Goal: Task Accomplishment & Management: Complete application form

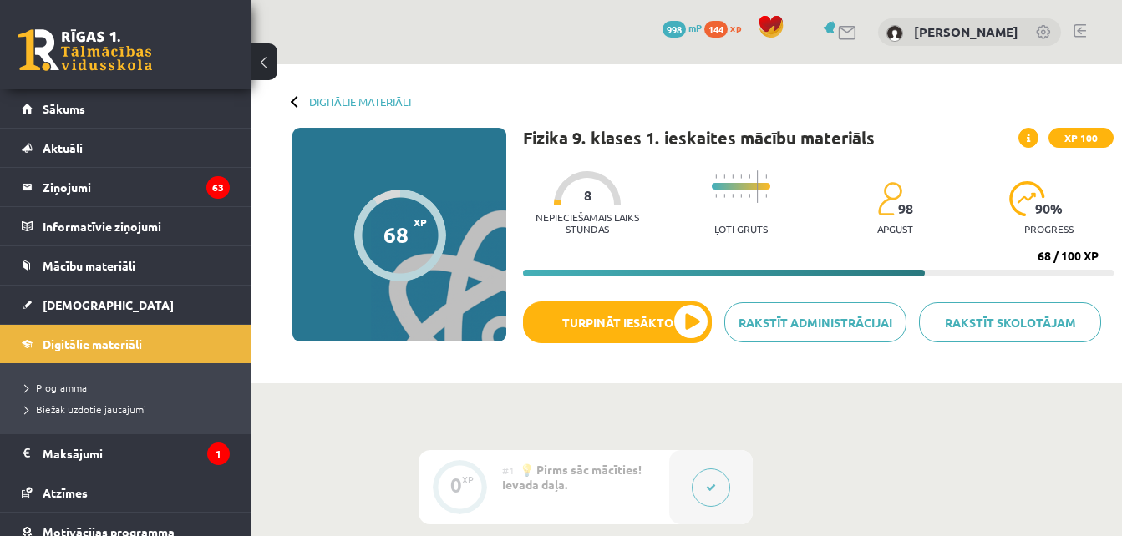
scroll to position [1476, 0]
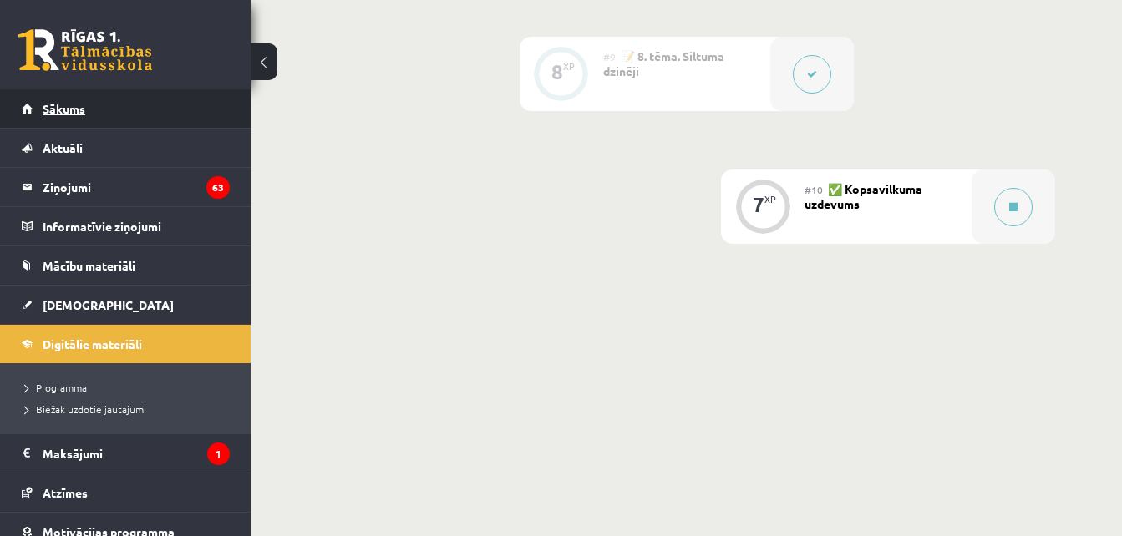
click at [109, 99] on link "Sākums" at bounding box center [126, 108] width 208 height 38
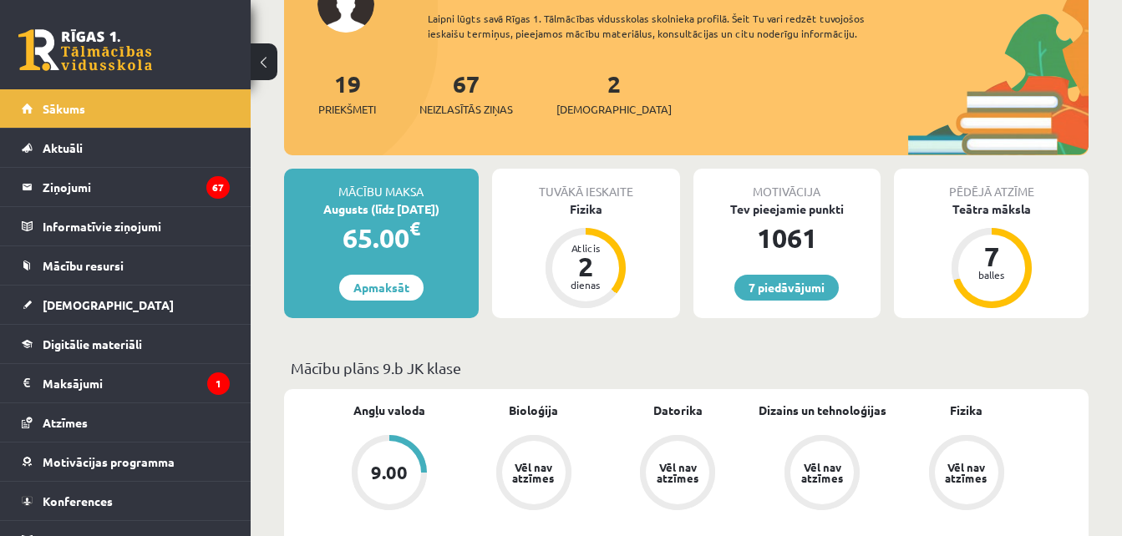
scroll to position [418, 0]
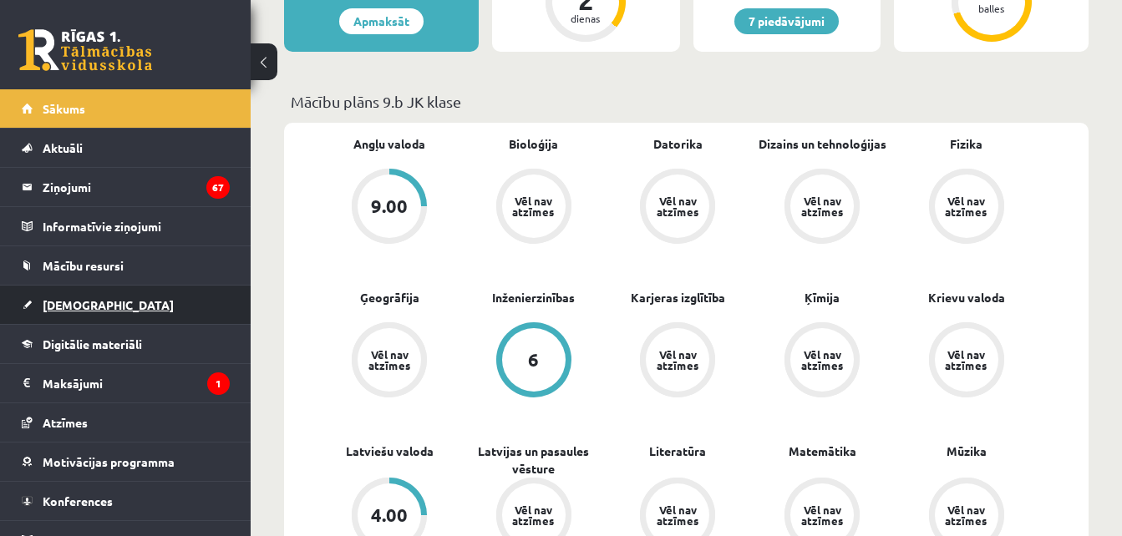
click at [97, 289] on link "[DEMOGRAPHIC_DATA]" at bounding box center [126, 305] width 208 height 38
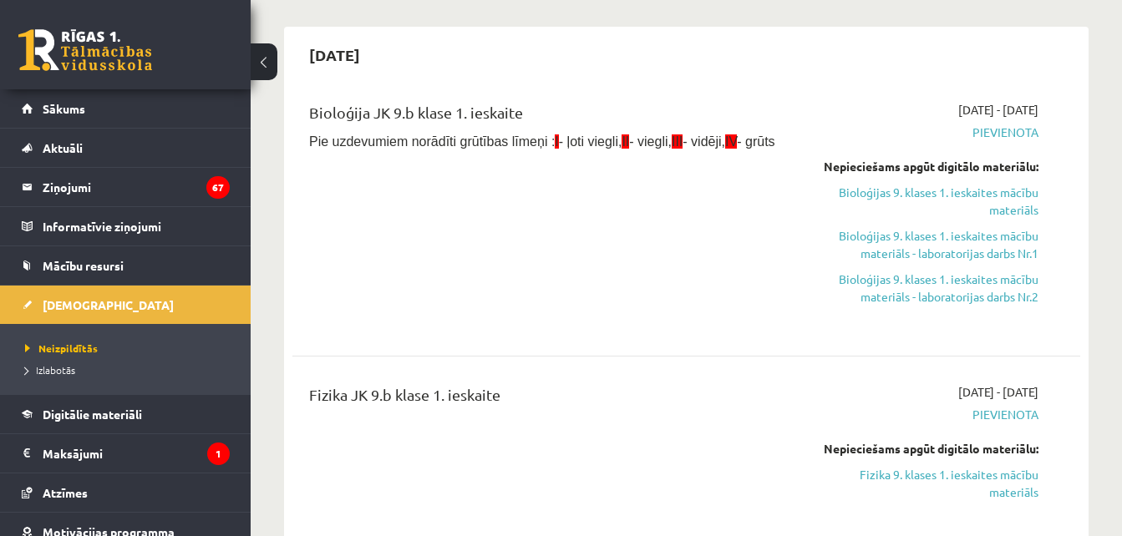
scroll to position [167, 0]
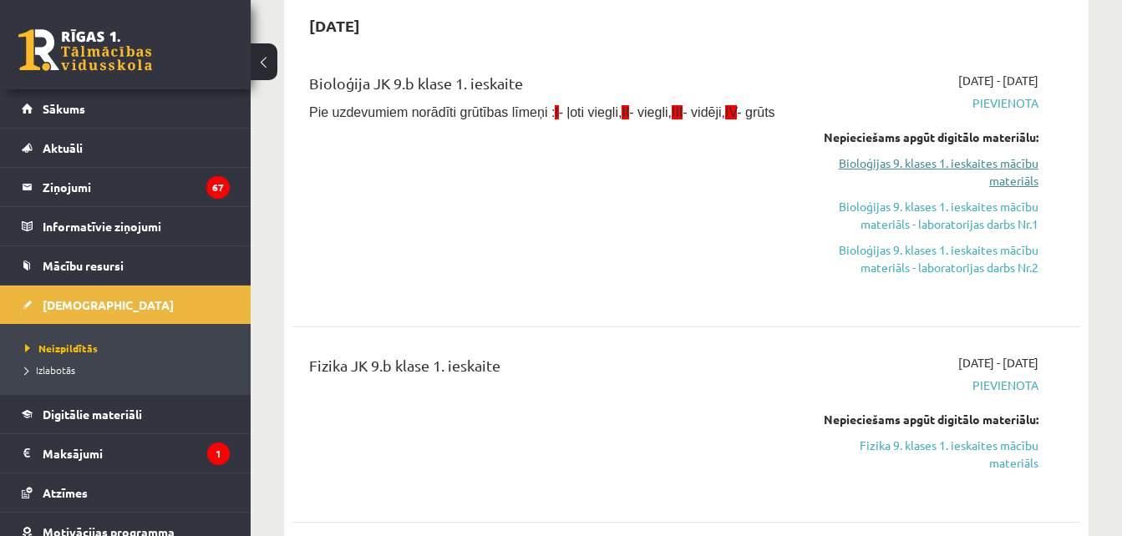
click at [889, 161] on link "Bioloģijas 9. klases 1. ieskaites mācību materiāls" at bounding box center [925, 172] width 226 height 35
click at [909, 447] on link "Fizika 9. klases 1. ieskaites mācību materiāls" at bounding box center [925, 454] width 226 height 35
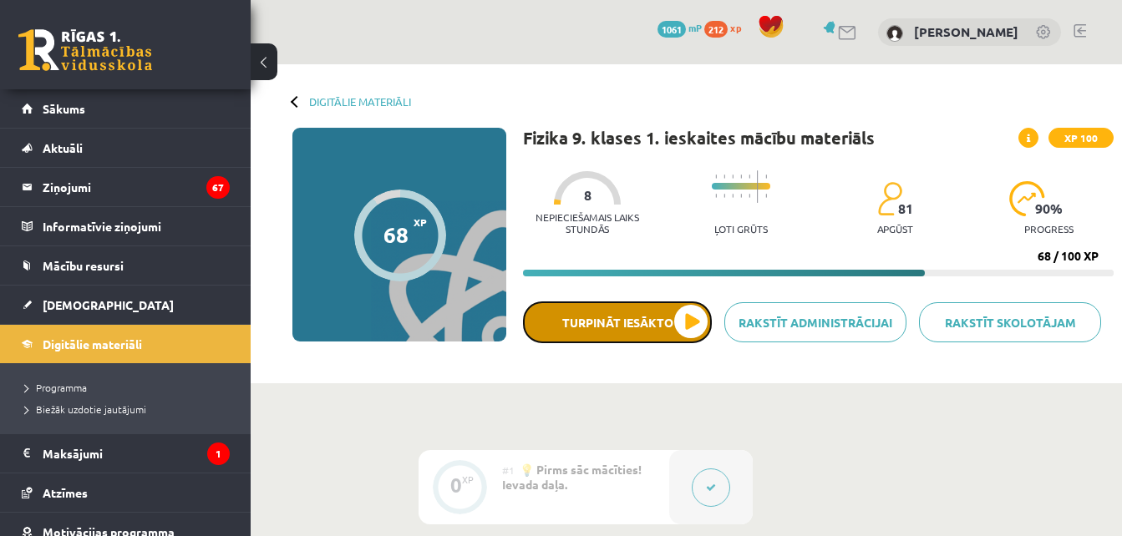
click at [688, 311] on button "Turpināt iesākto" at bounding box center [617, 323] width 189 height 42
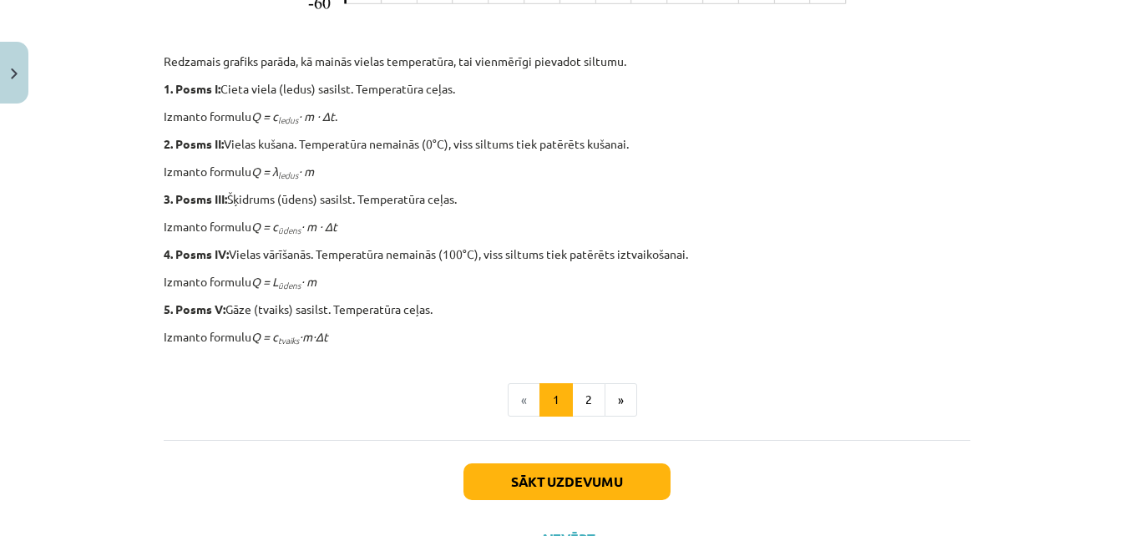
scroll to position [883, 0]
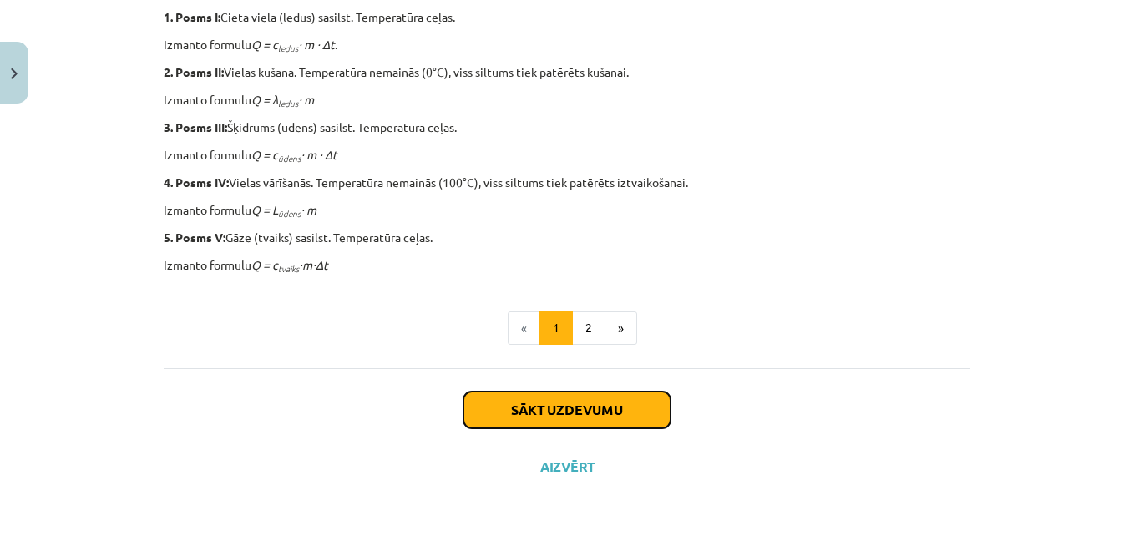
click at [523, 398] on button "Sākt uzdevumu" at bounding box center [567, 410] width 207 height 37
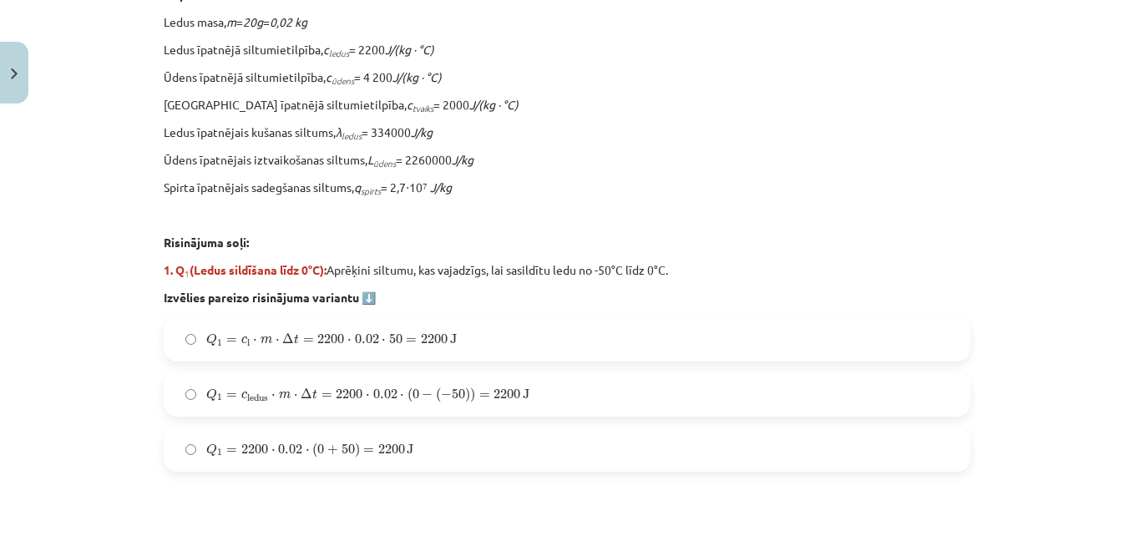
scroll to position [543, 0]
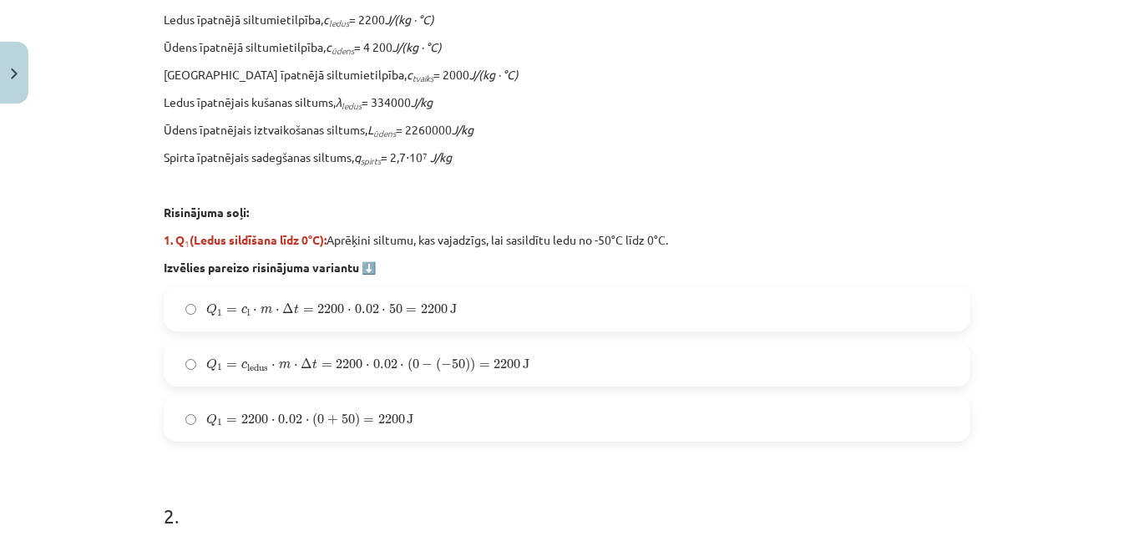
click at [428, 412] on label "Q 1 = 2200 ⋅ 0.02 ⋅ ( 0 + 50 ) = 2200 J Q 1 = 2200 ⋅ 0.02 ⋅ ( 0 + 50 ) = 2200 J" at bounding box center [566, 419] width 803 height 42
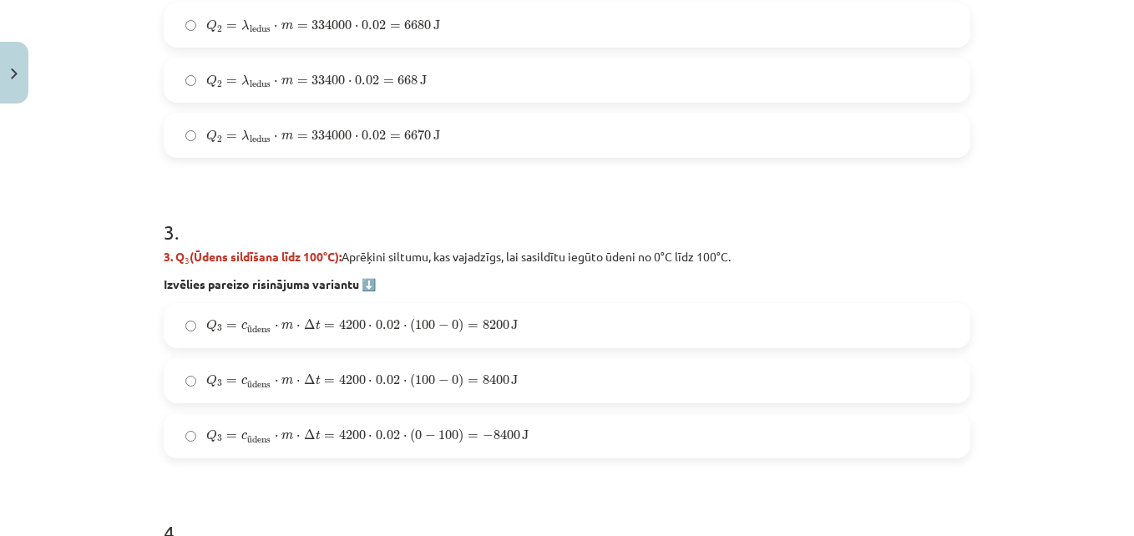
scroll to position [1044, 0]
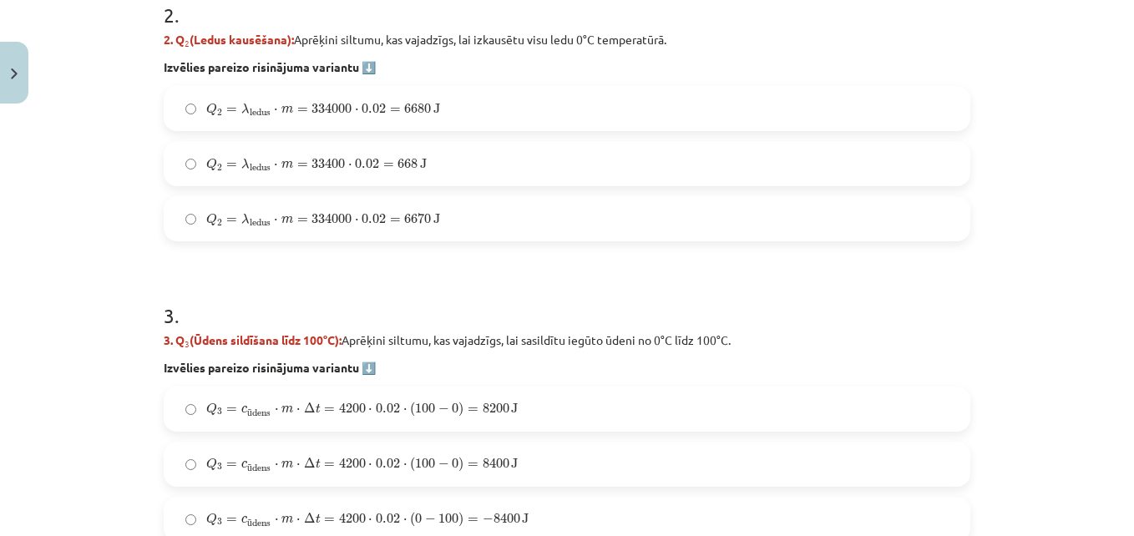
click at [347, 111] on span "Q 2 = λ ledus ⋅ m = 334000 ⋅ 0.02 = 6680 J" at bounding box center [323, 109] width 234 height 13
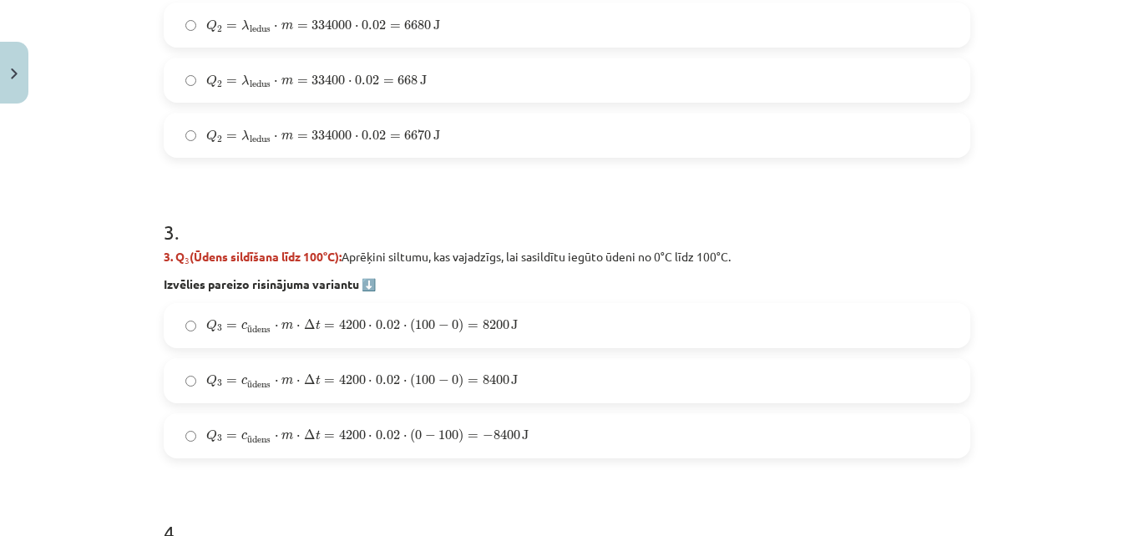
scroll to position [1211, 0]
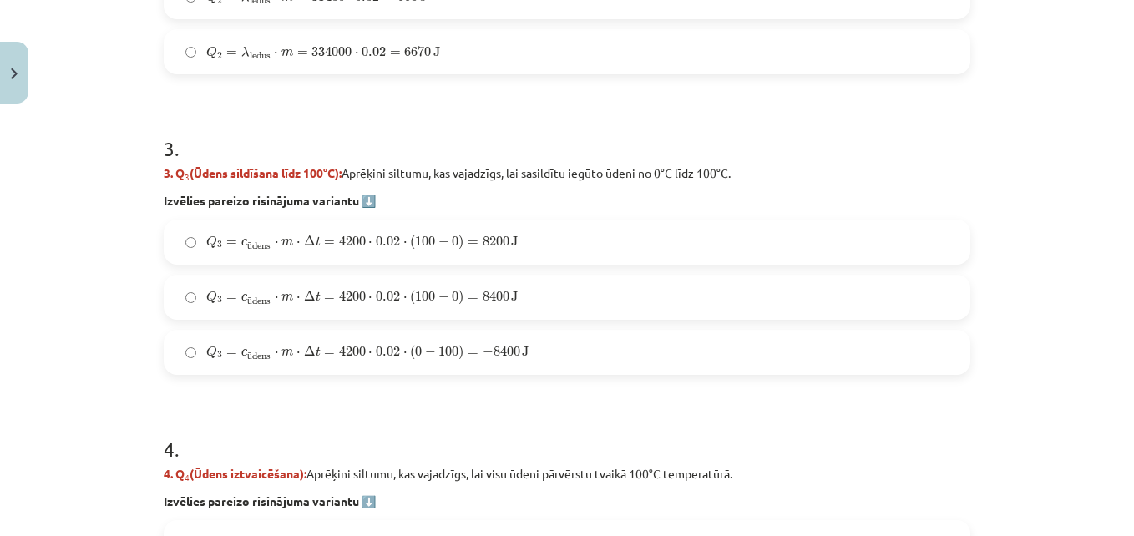
click at [503, 305] on span "Q 3 = c ū dens ⋅ m ⋅ Δ t = 4200 ⋅ 0.02 ⋅ ( 100 − 0 ) = 8400 J" at bounding box center [362, 298] width 312 height 17
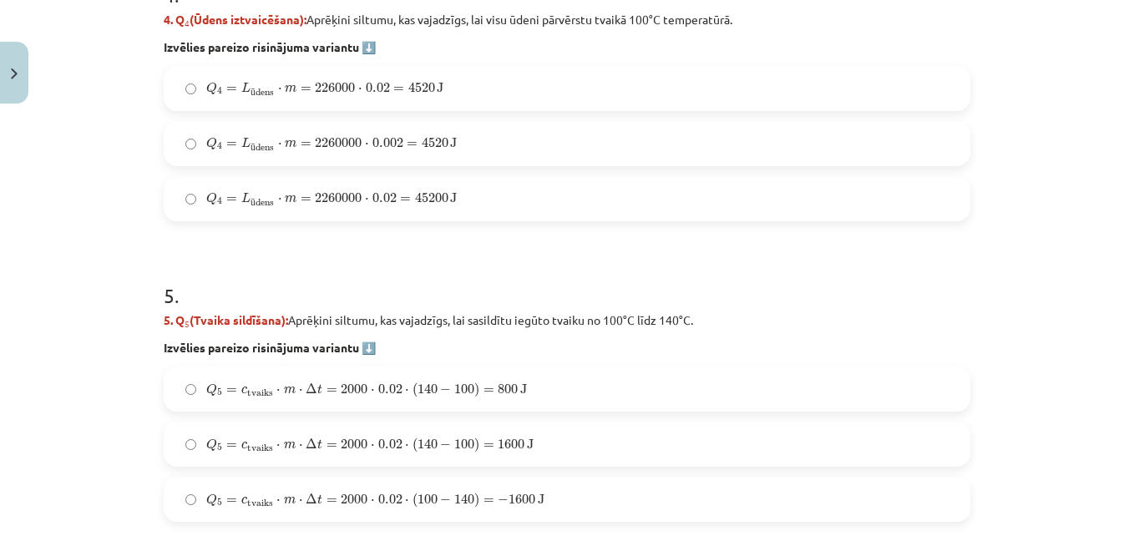
scroll to position [1695, 0]
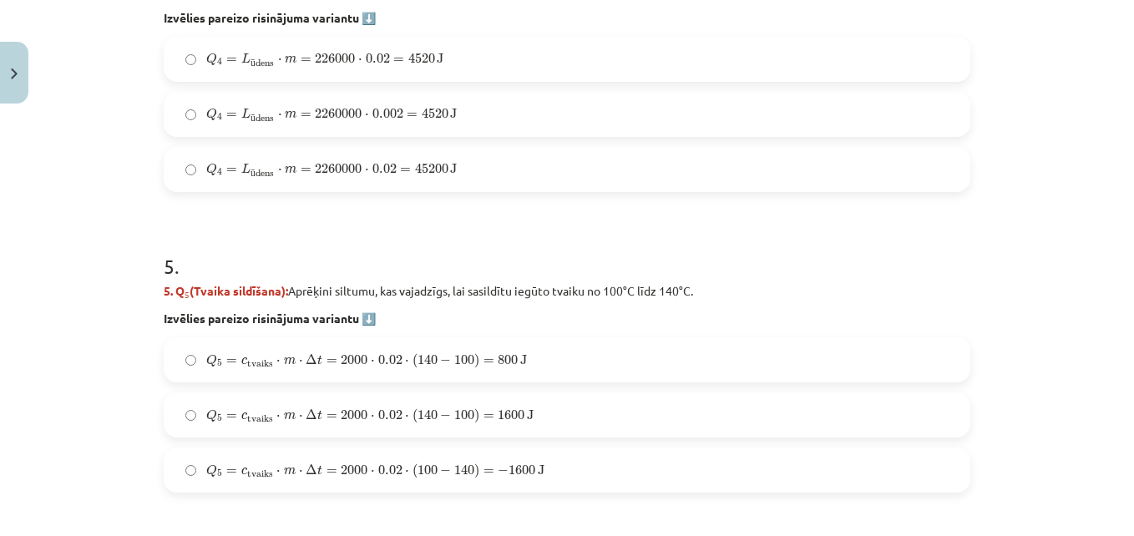
click at [513, 412] on span "1600" at bounding box center [511, 415] width 27 height 10
click at [474, 109] on label "Q 4 = L ū dens ⋅ m = 2260000 ⋅ 0.002 = 4520 J Q 4 = L ūdens ⋅ m = 2260000 ⋅ 0.0…" at bounding box center [566, 115] width 803 height 42
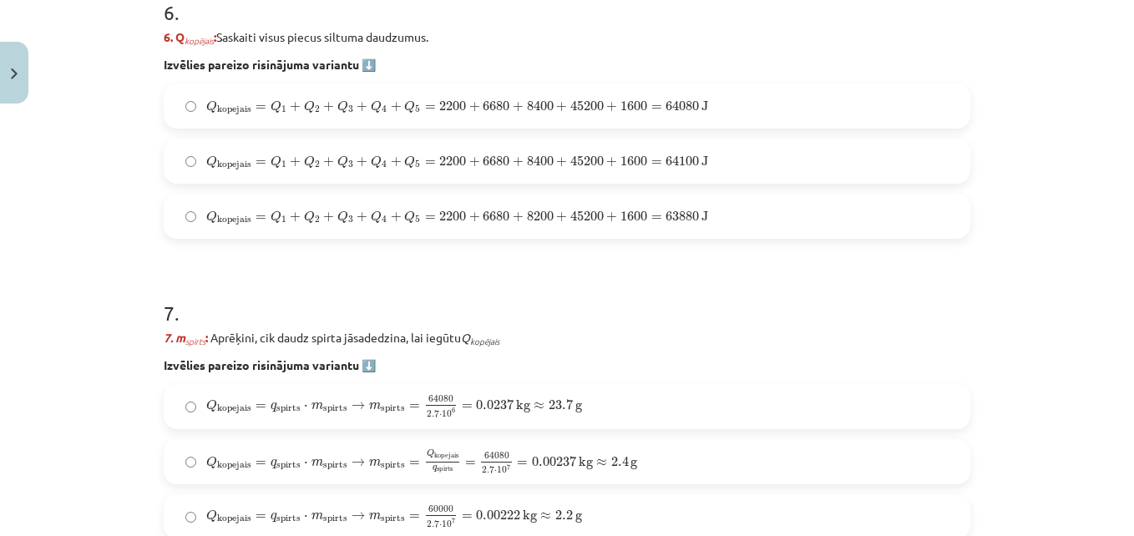
scroll to position [2254, 0]
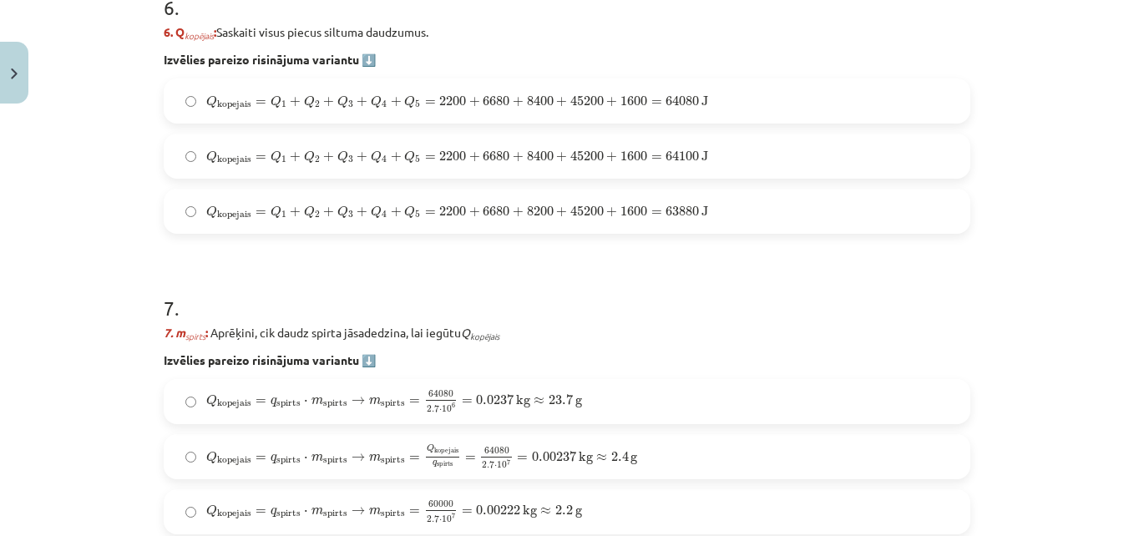
click at [732, 143] on label "Q kopejais = Q 1 + Q 2 + Q 3 + Q 4 + Q 5 = 2200 + 6680 + 8400 + 45200 + 1600 = …" at bounding box center [566, 156] width 803 height 42
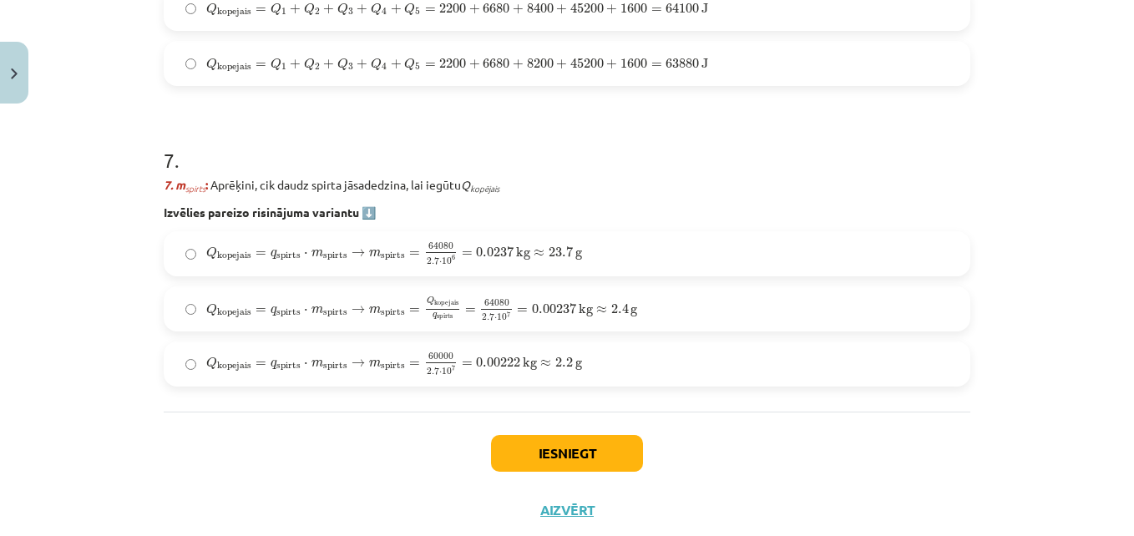
scroll to position [2446, 0]
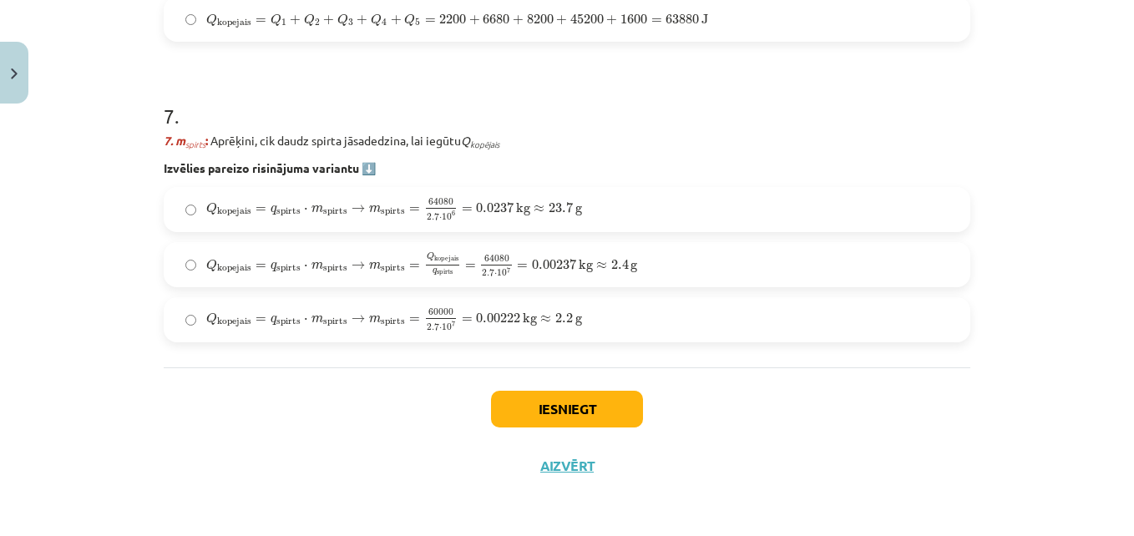
click at [575, 316] on span "g" at bounding box center [578, 321] width 7 height 10
click at [535, 410] on button "Iesniegt" at bounding box center [567, 409] width 152 height 37
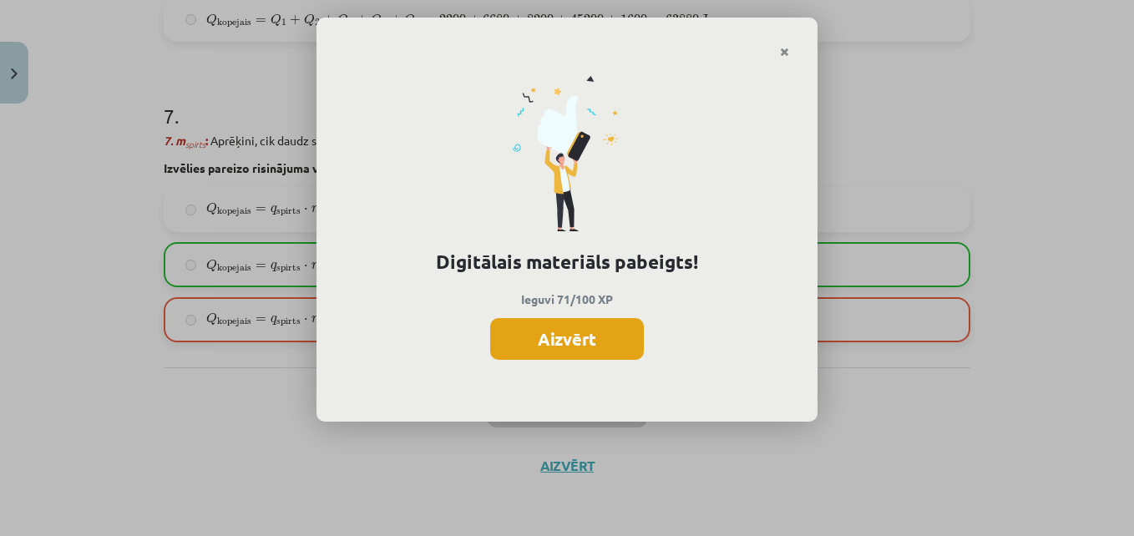
click at [585, 337] on button "Aizvērt" at bounding box center [567, 339] width 154 height 42
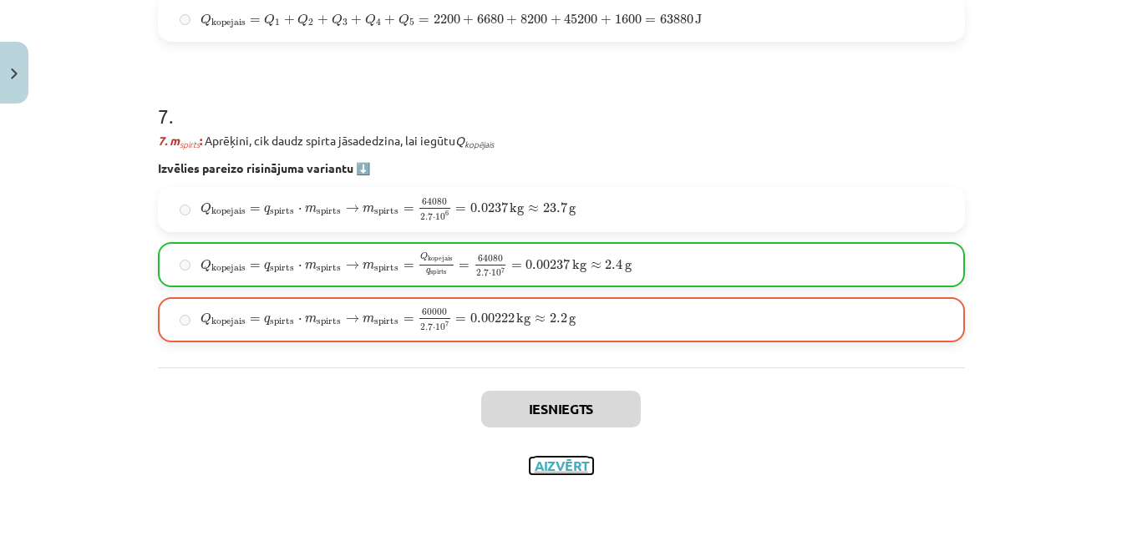
click at [549, 461] on button "Aizvērt" at bounding box center [561, 466] width 63 height 17
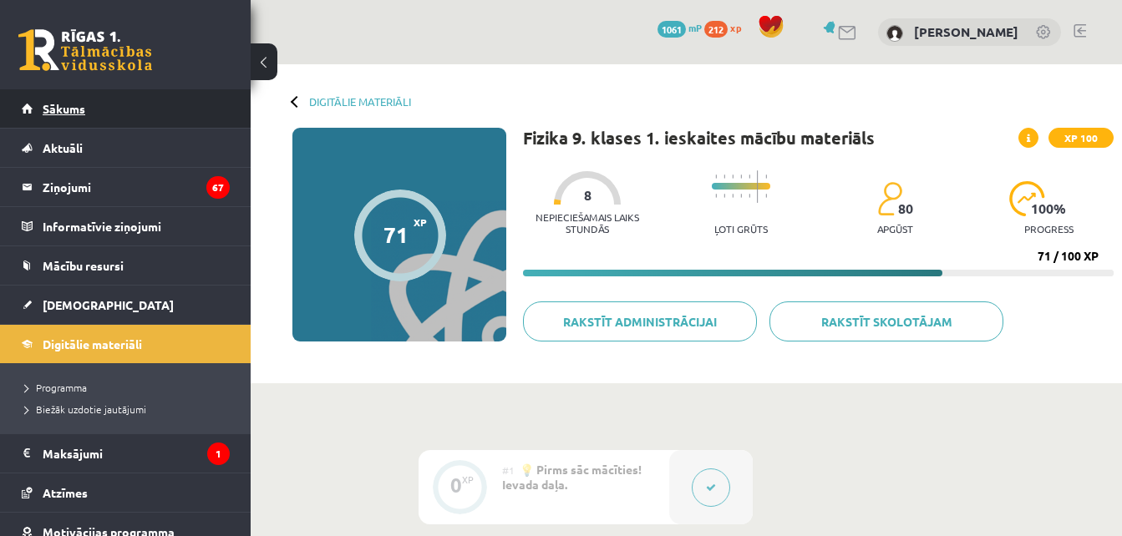
click at [122, 94] on link "Sākums" at bounding box center [126, 108] width 208 height 38
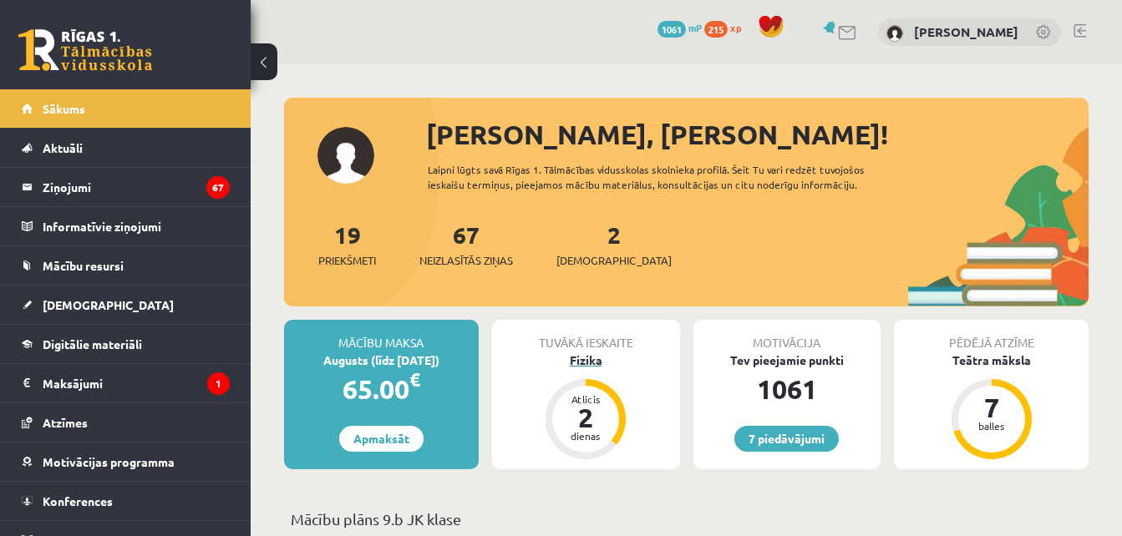
click at [582, 357] on div "Fizika" at bounding box center [586, 361] width 188 height 18
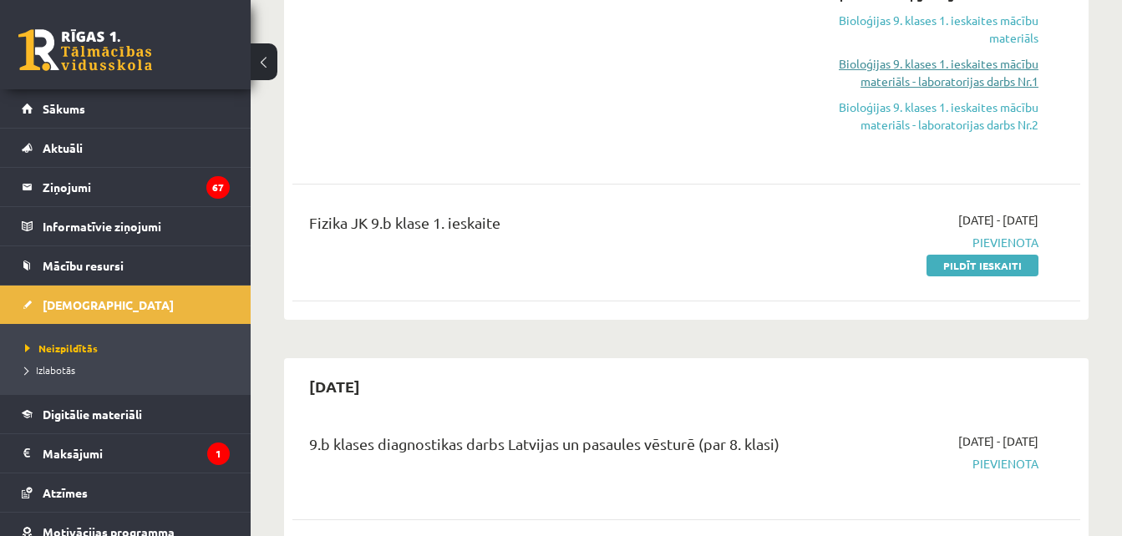
scroll to position [334, 0]
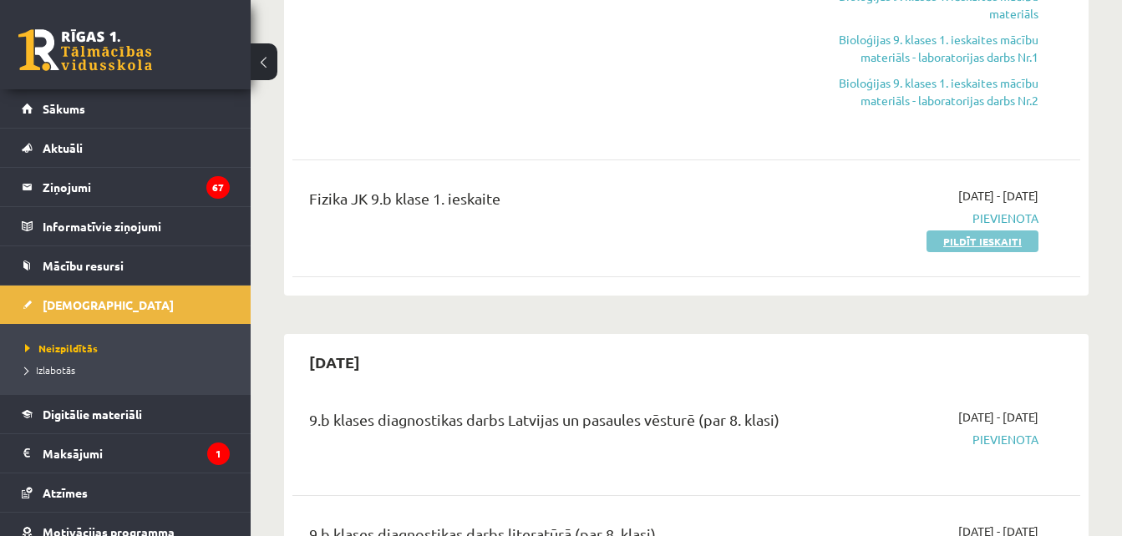
click at [1006, 239] on link "Pildīt ieskaiti" at bounding box center [982, 242] width 112 height 22
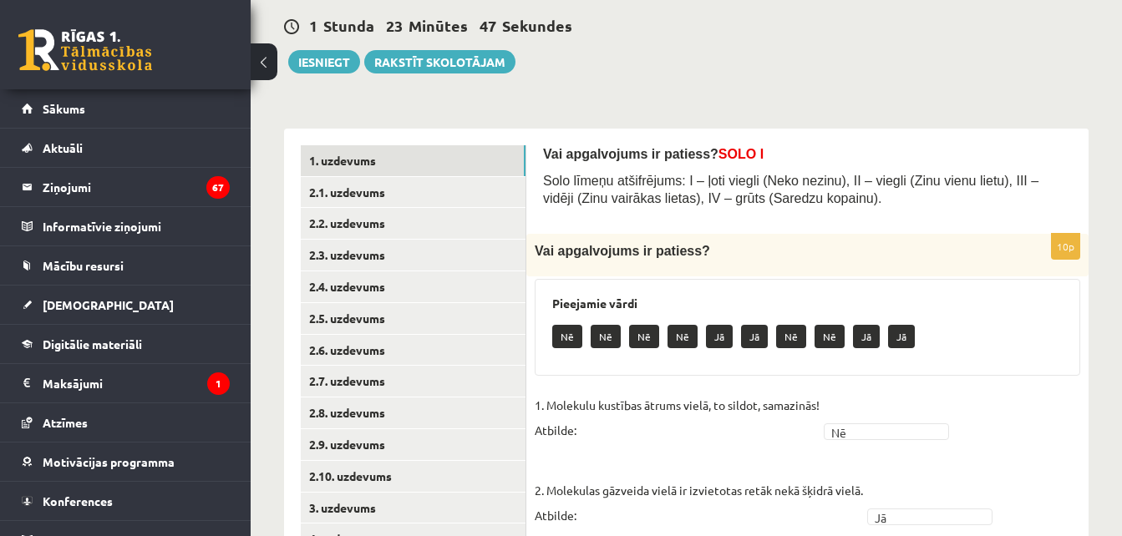
scroll to position [154, 0]
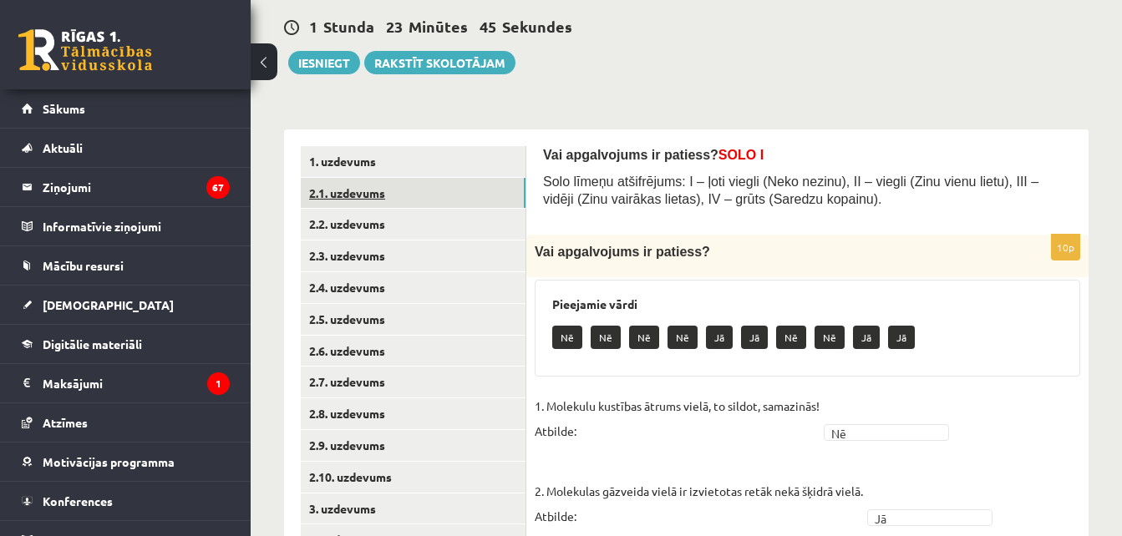
click at [449, 190] on link "2.1. uzdevums" at bounding box center [413, 193] width 225 height 31
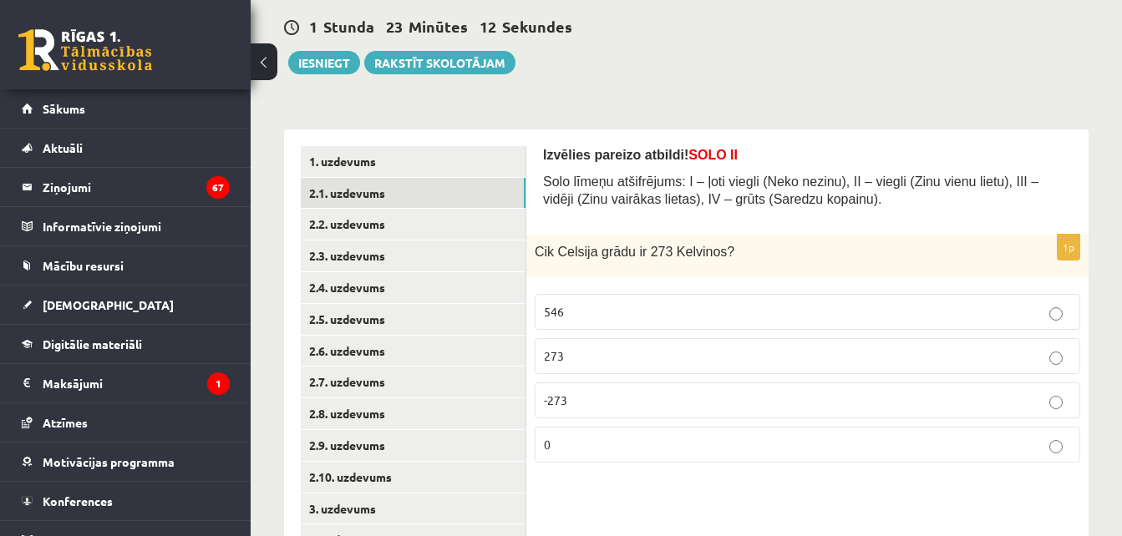
click at [631, 352] on p "273" at bounding box center [807, 356] width 527 height 18
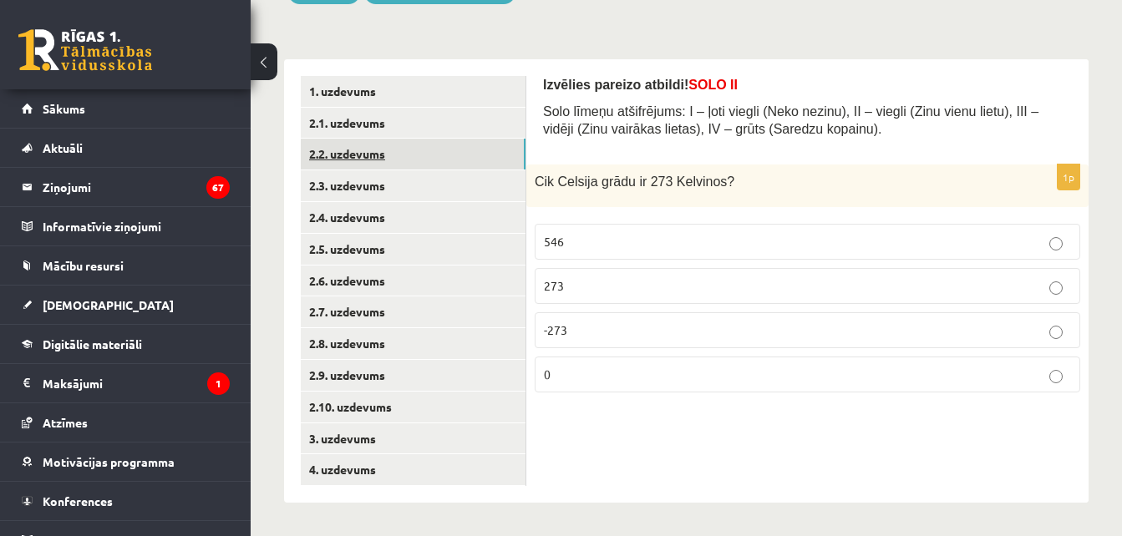
click at [468, 148] on link "2.2. uzdevums" at bounding box center [413, 154] width 225 height 31
click at [656, 337] on p "siltumstarojums" at bounding box center [807, 331] width 527 height 18
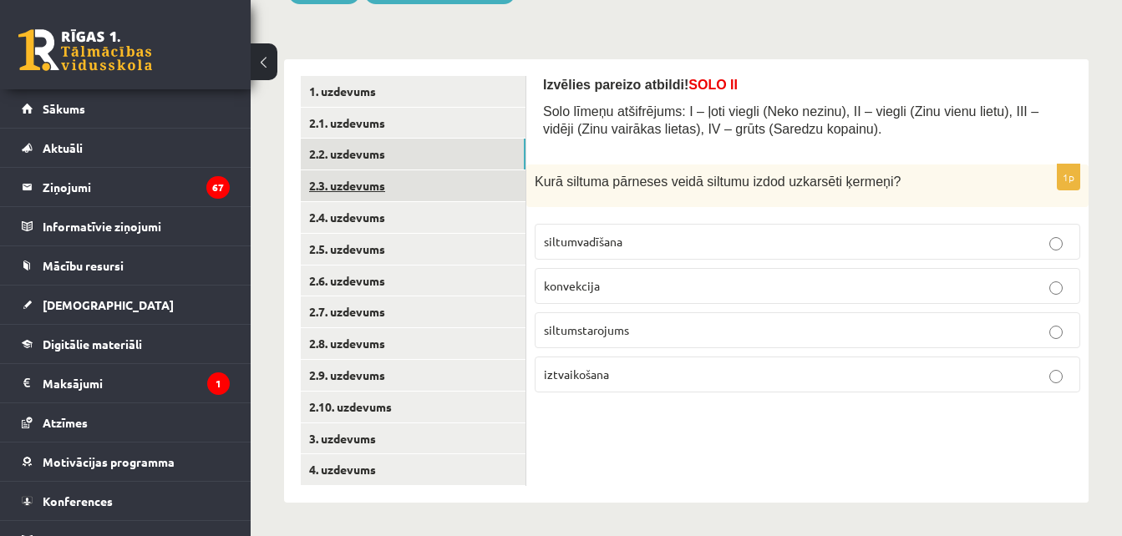
click at [389, 180] on link "2.3. uzdevums" at bounding box center [413, 185] width 225 height 31
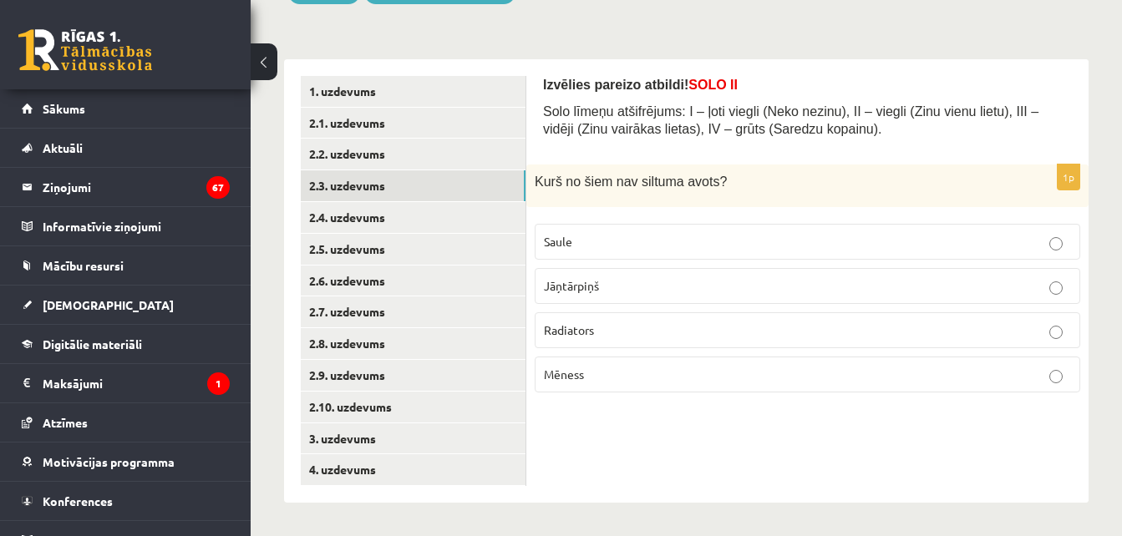
click at [641, 385] on label "Mēness" at bounding box center [807, 375] width 545 height 36
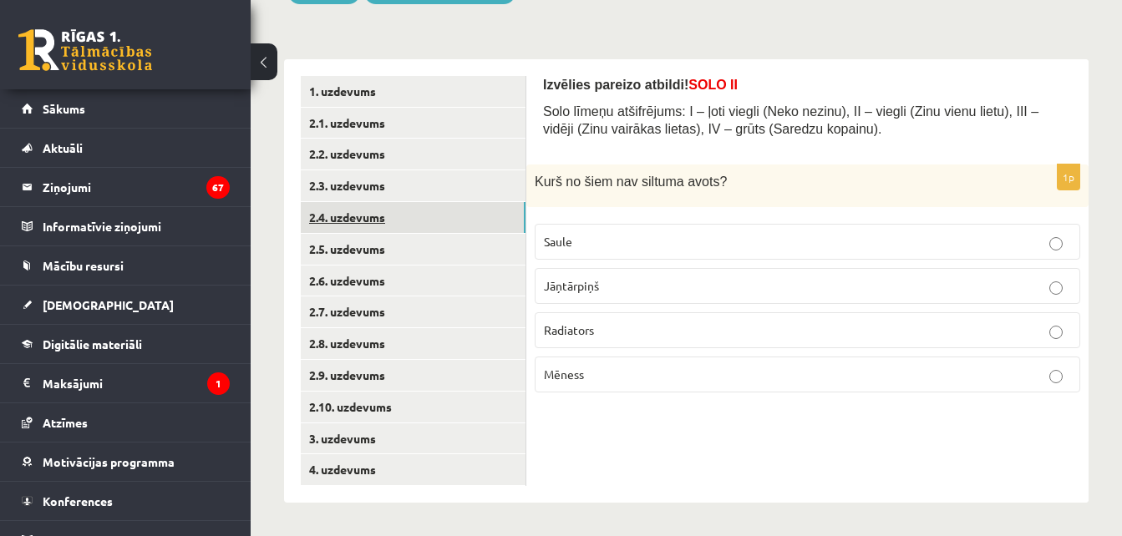
click at [412, 216] on link "2.4. uzdevums" at bounding box center [413, 217] width 225 height 31
click at [636, 326] on p "Konvekcija" at bounding box center [807, 331] width 527 height 18
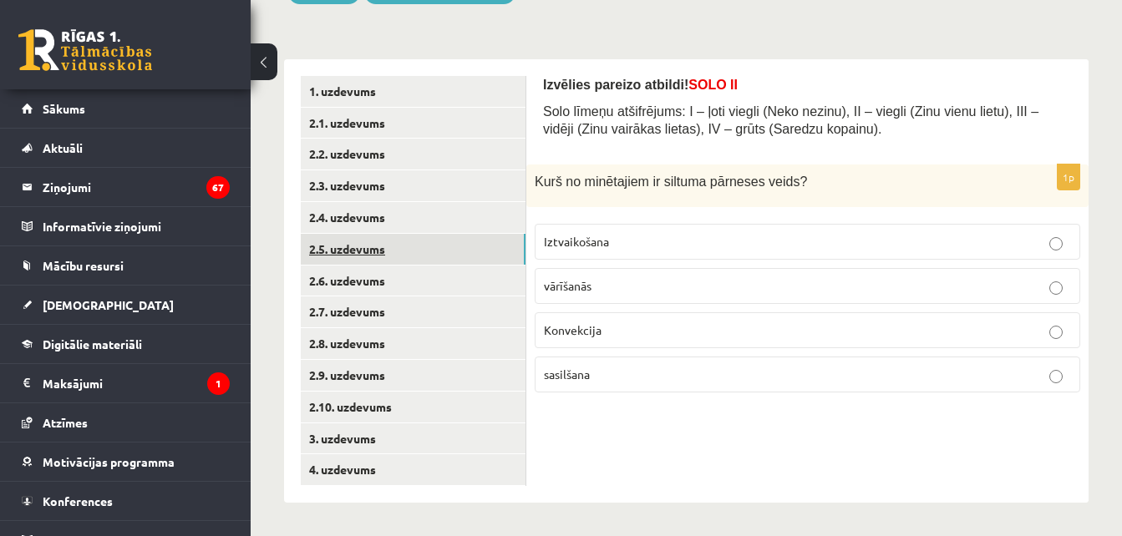
click at [470, 249] on link "2.5. uzdevums" at bounding box center [413, 249] width 225 height 31
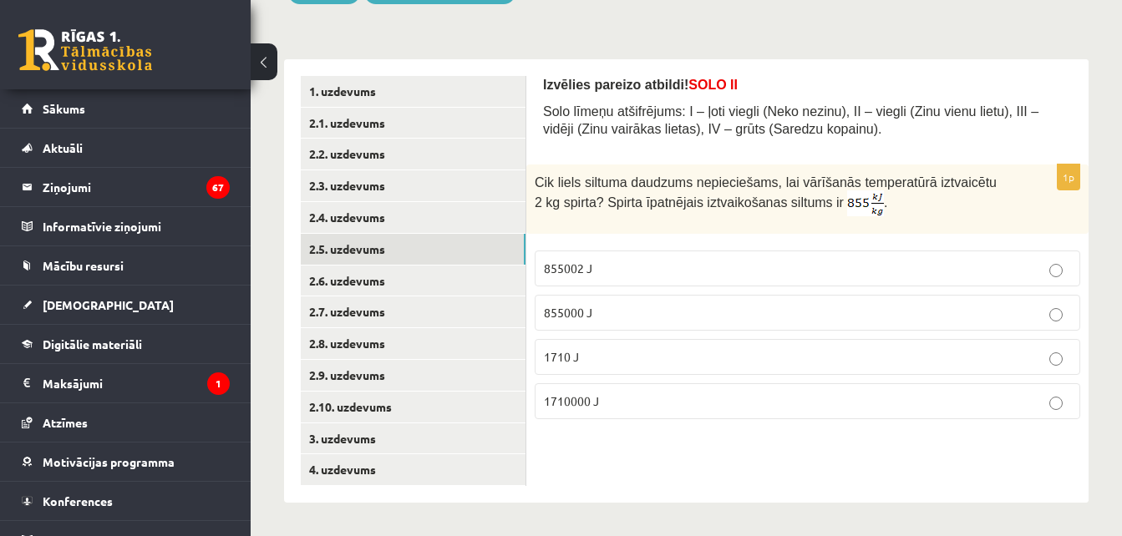
click at [646, 367] on label "1710 J" at bounding box center [807, 357] width 545 height 36
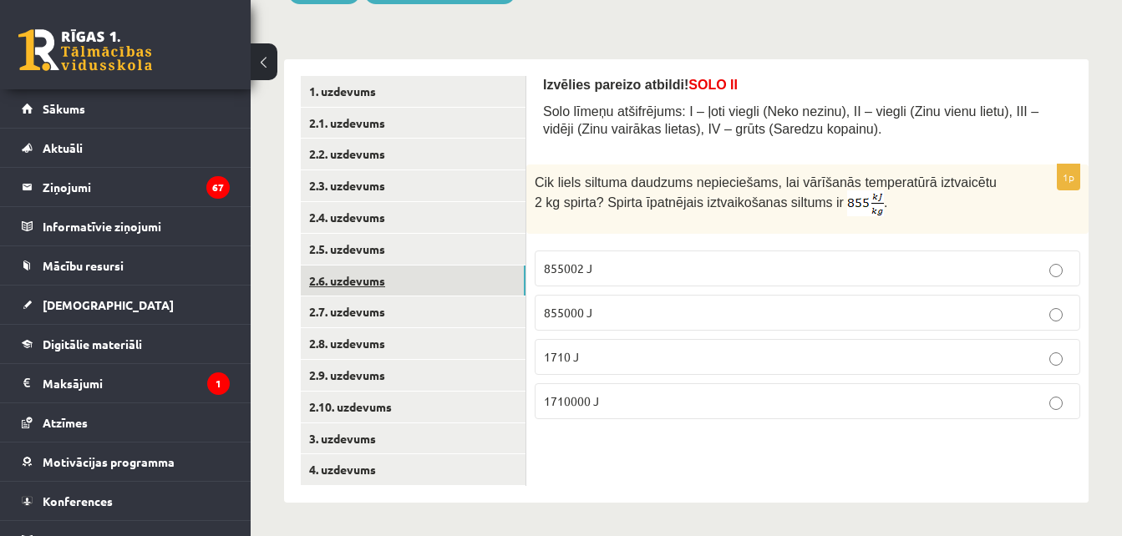
click at [471, 266] on link "2.6. uzdevums" at bounding box center [413, 281] width 225 height 31
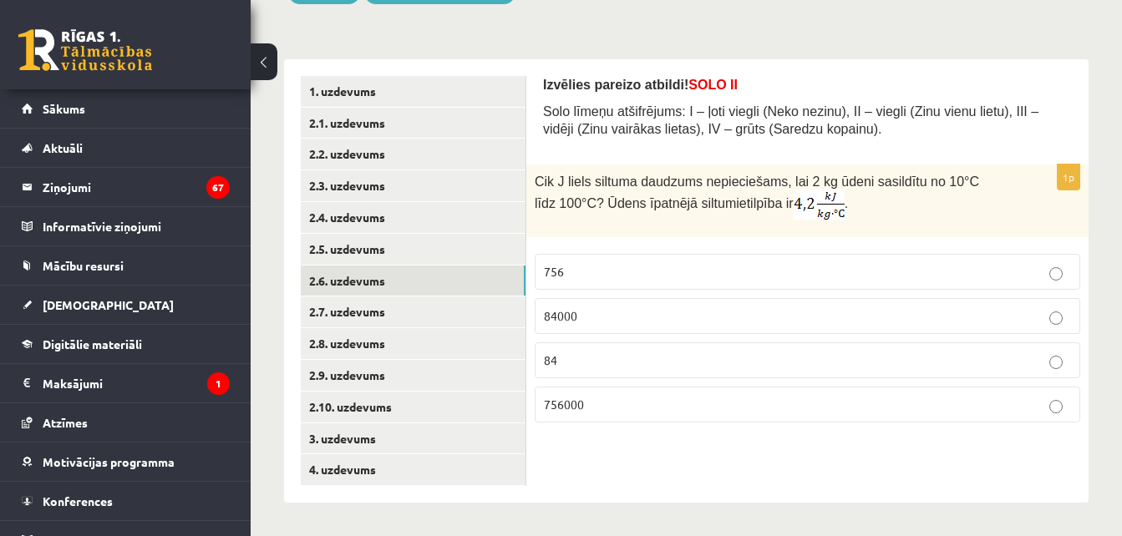
click at [592, 271] on p "756" at bounding box center [807, 272] width 527 height 18
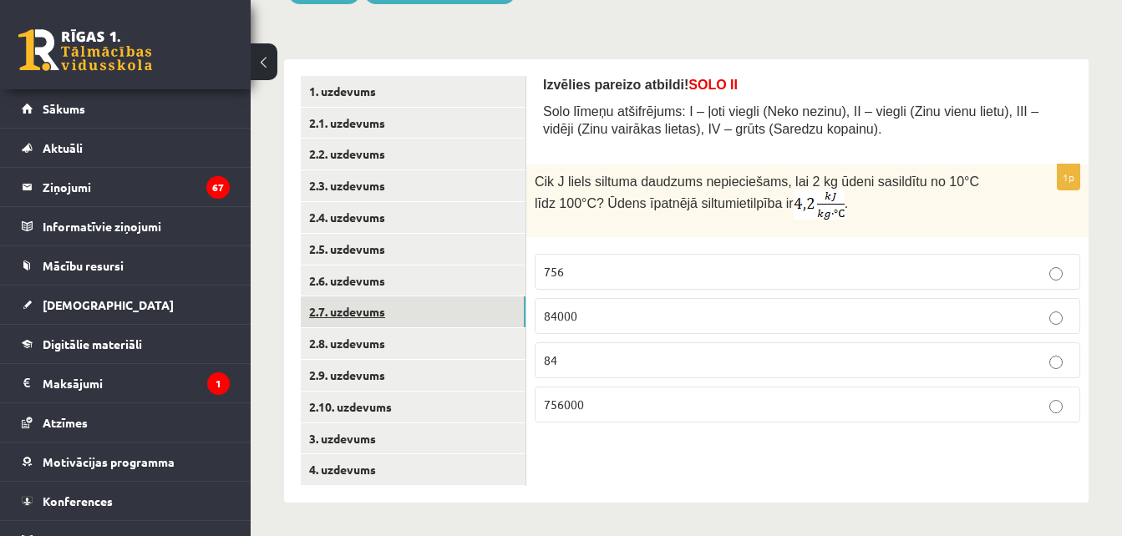
click at [455, 314] on link "2.7. uzdevums" at bounding box center [413, 312] width 225 height 31
click at [671, 336] on fieldset "0,01 10 100 0,8" at bounding box center [807, 337] width 545 height 182
click at [606, 318] on p "10" at bounding box center [807, 316] width 527 height 18
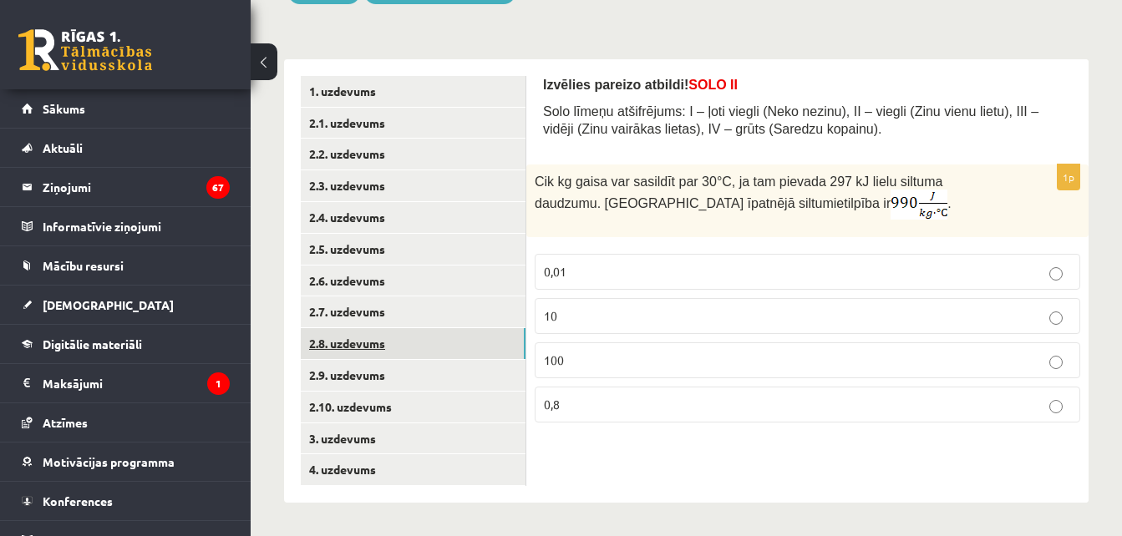
click at [458, 354] on link "2.8. uzdevums" at bounding box center [413, 343] width 225 height 31
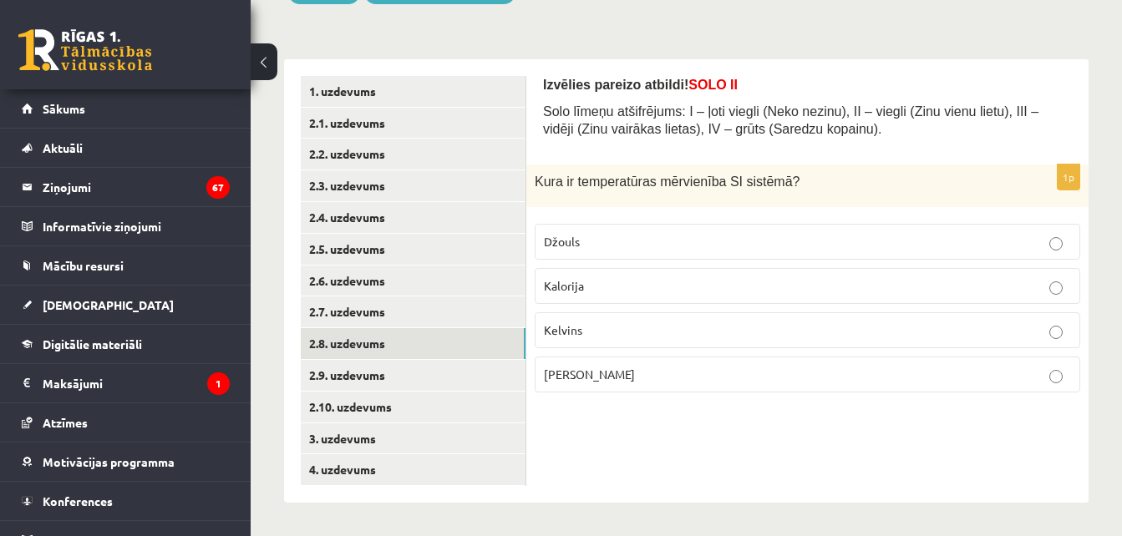
click at [784, 323] on p "Kelvins" at bounding box center [807, 331] width 527 height 18
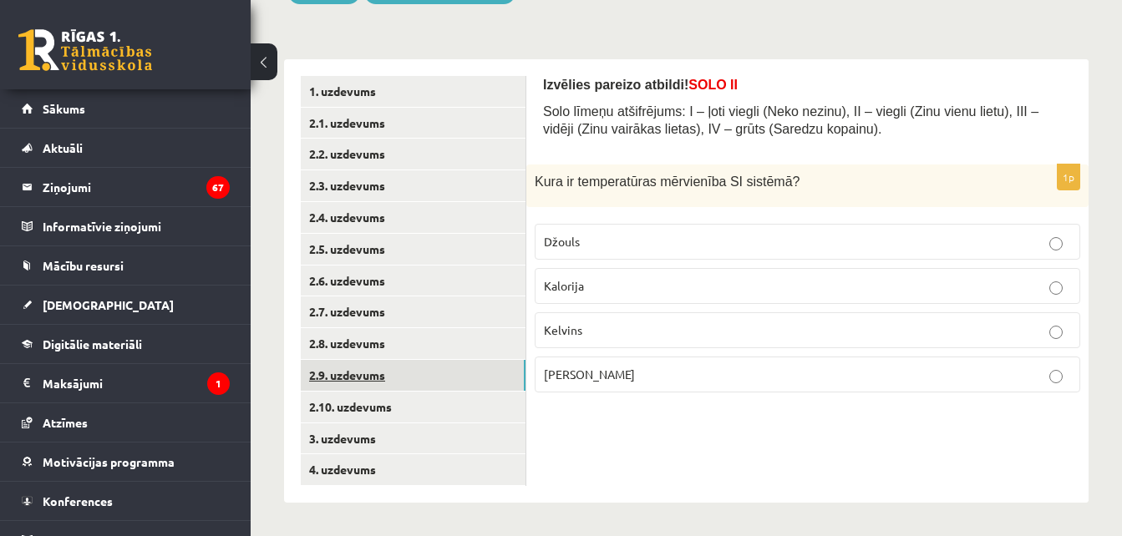
click at [440, 369] on link "2.9. uzdevums" at bounding box center [413, 375] width 225 height 31
click at [621, 235] on p "Kušanā" at bounding box center [807, 242] width 527 height 18
click at [632, 336] on p "sasilšanā" at bounding box center [807, 331] width 527 height 18
click at [628, 236] on p "Kušanā" at bounding box center [807, 242] width 527 height 18
click at [593, 322] on p "sasilšanā" at bounding box center [807, 331] width 527 height 18
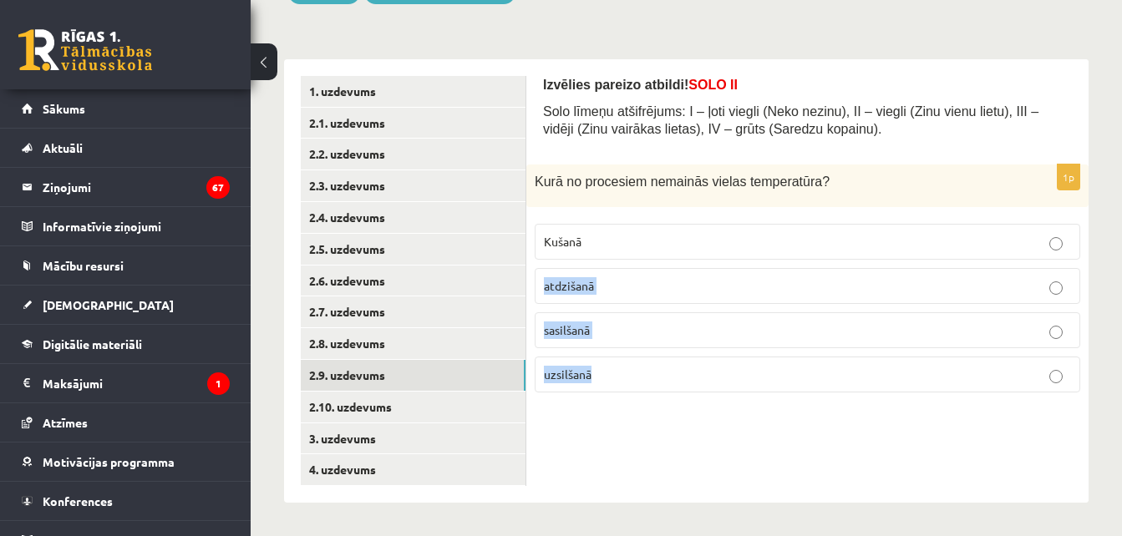
drag, startPoint x: 599, startPoint y: 235, endPoint x: 678, endPoint y: 478, distance: 255.7
click at [678, 478] on div "Izvēlies pareizo atbildi! SOLO II Solo līmeņu atšifrējums: I – ļoti viegli (Nek…" at bounding box center [807, 281] width 562 height 444
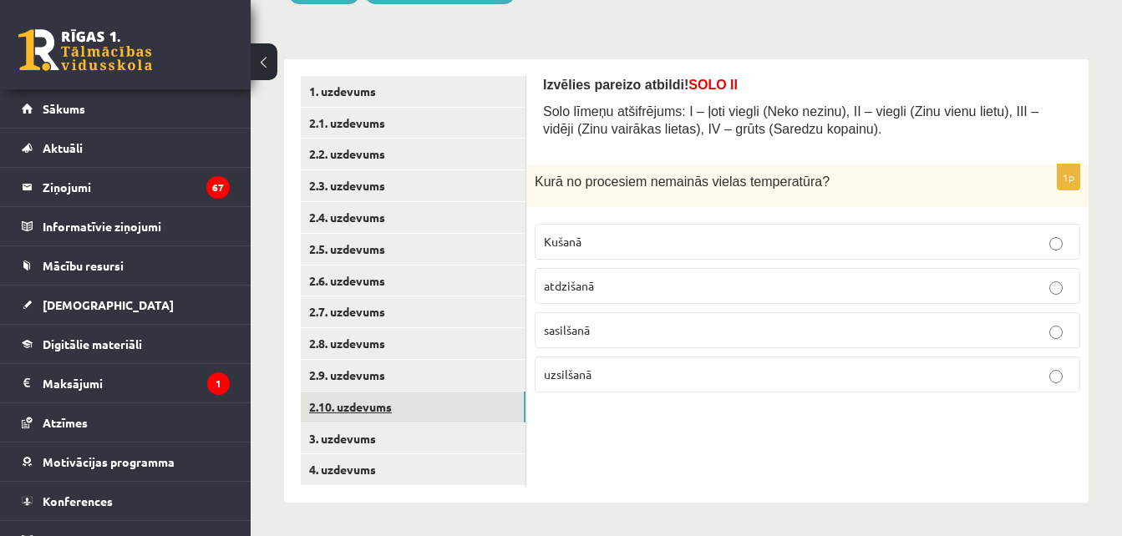
click at [489, 403] on link "2.10. uzdevums" at bounding box center [413, 407] width 225 height 31
click at [641, 274] on label "-215°C" at bounding box center [807, 286] width 545 height 36
click at [582, 332] on p "-5 K" at bounding box center [807, 331] width 527 height 18
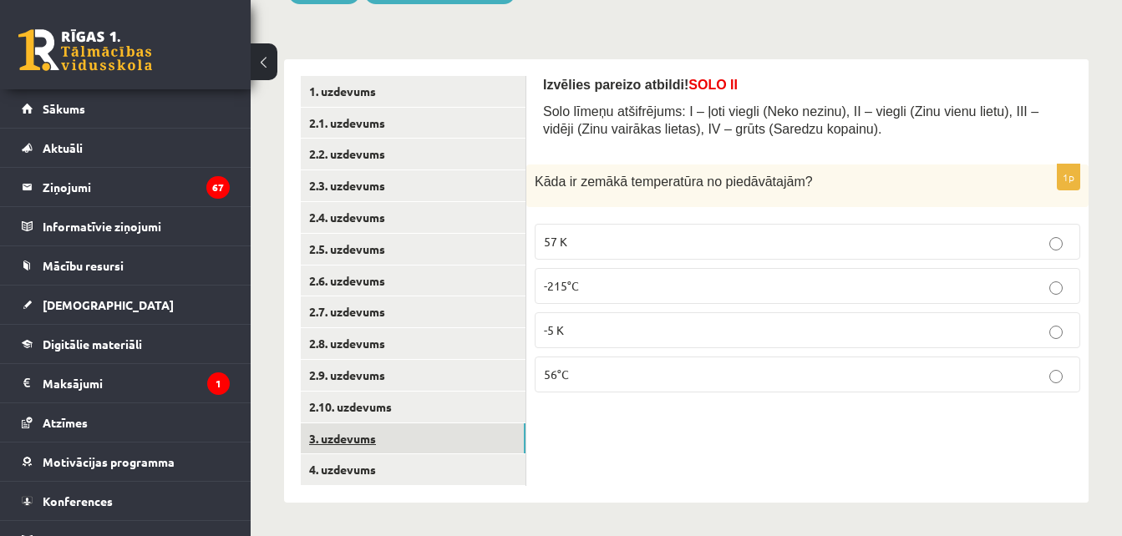
click at [462, 440] on link "3. uzdevums" at bounding box center [413, 438] width 225 height 31
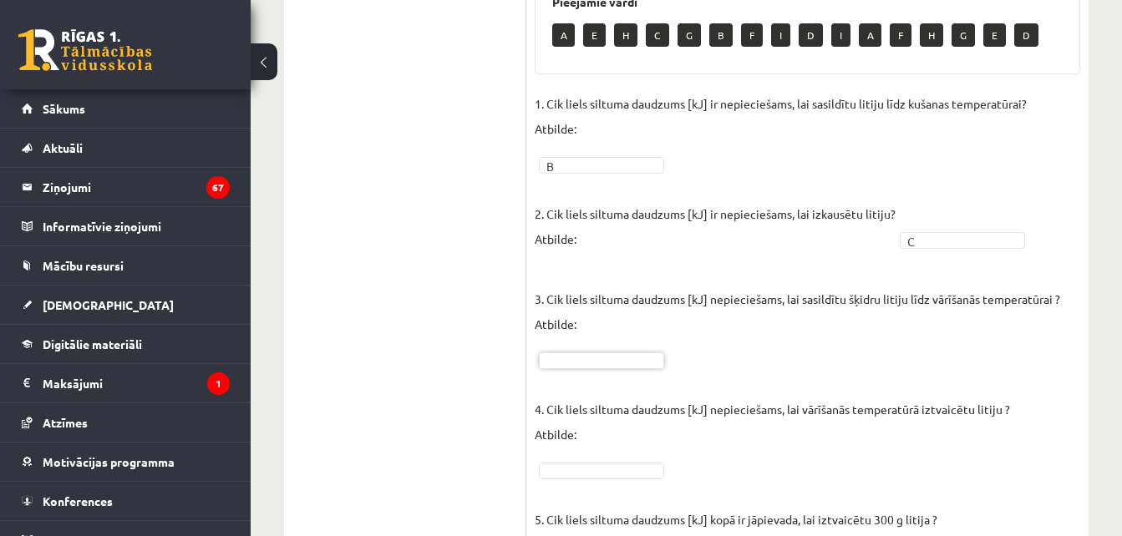
scroll to position [745, 0]
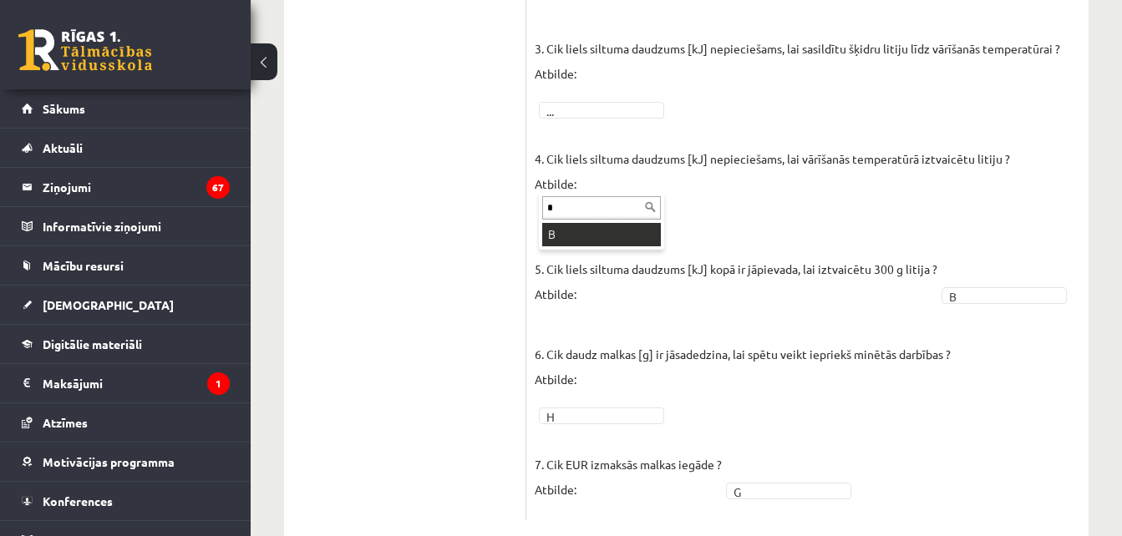
scroll to position [0, 0]
type input "*"
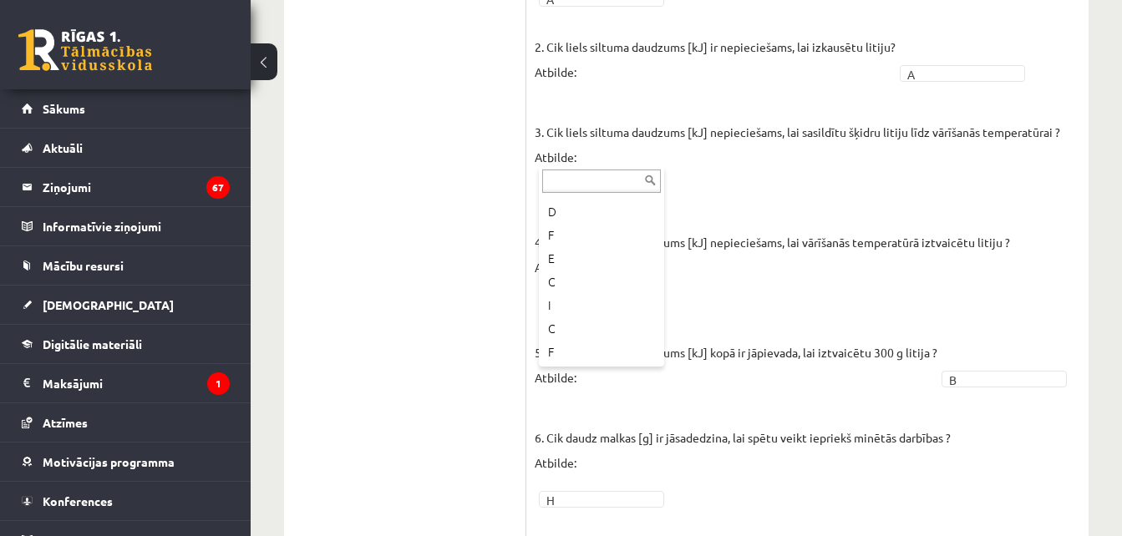
scroll to position [137, 0]
type input "*"
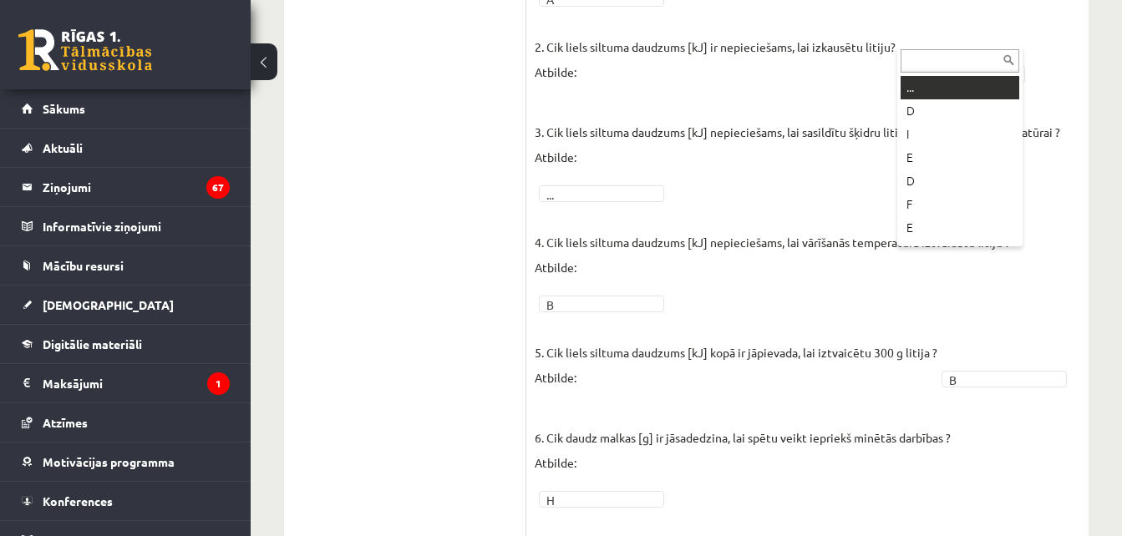
drag, startPoint x: 934, startPoint y: 45, endPoint x: 925, endPoint y: 85, distance: 41.1
click at [925, 94] on p "3. Cik liels siltuma daudzums [kJ] nepieciešams, lai sasildītu šķidru litiju lī…" at bounding box center [797, 131] width 525 height 75
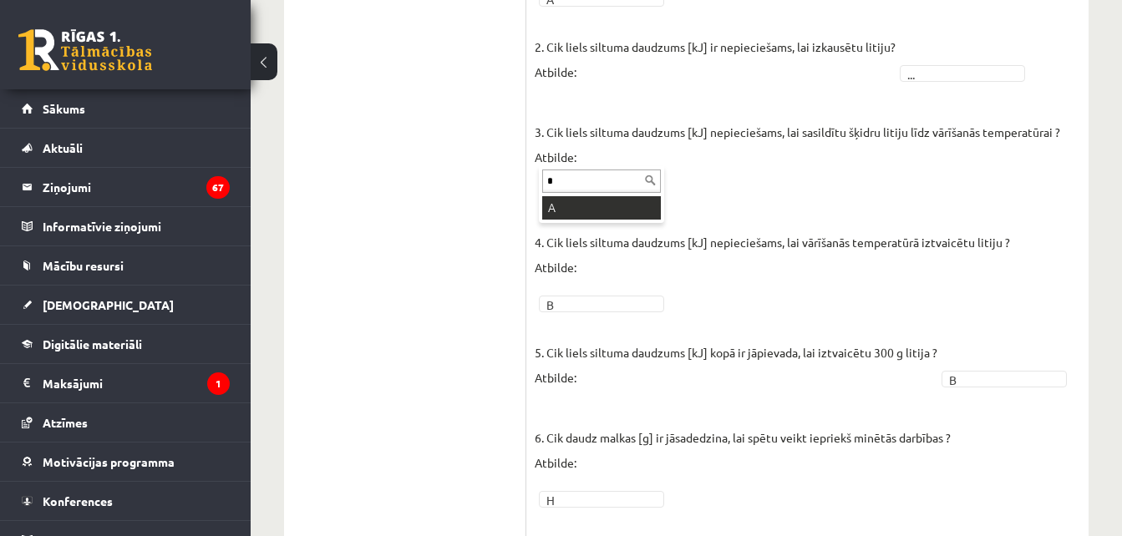
type input "*"
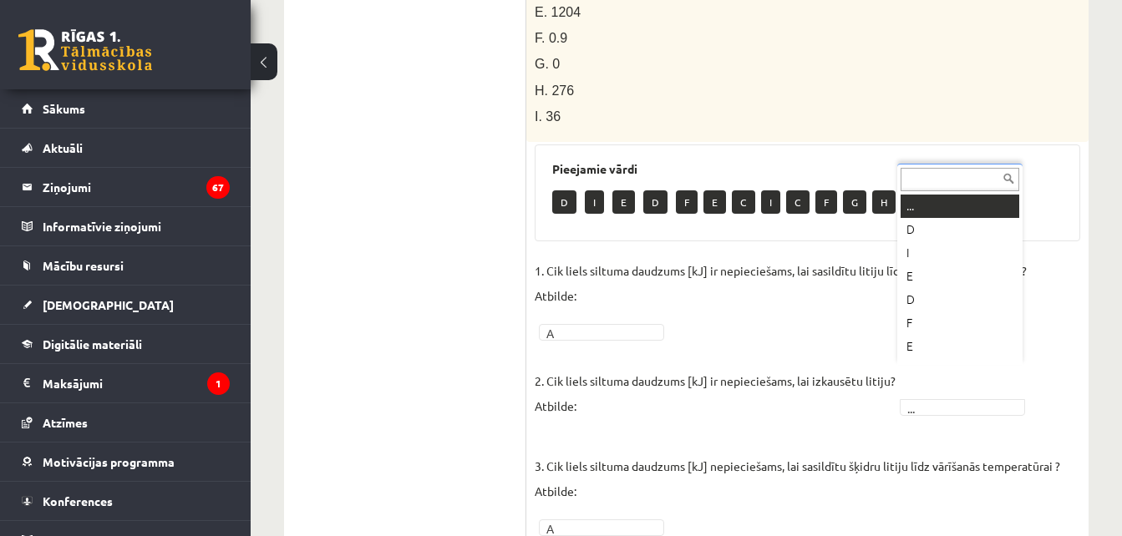
scroll to position [20, 0]
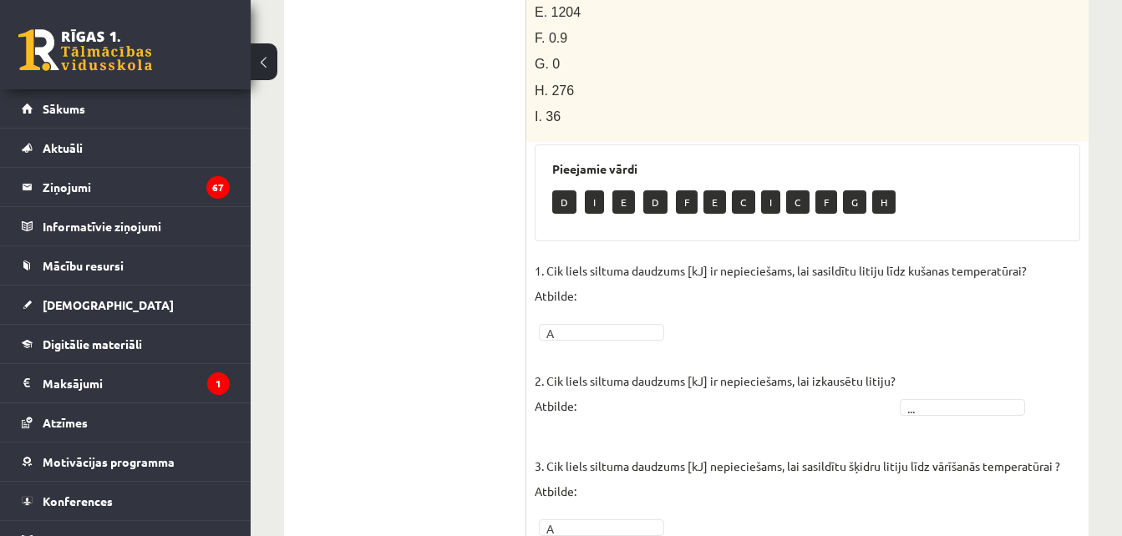
drag, startPoint x: 636, startPoint y: 287, endPoint x: 628, endPoint y: 302, distance: 16.8
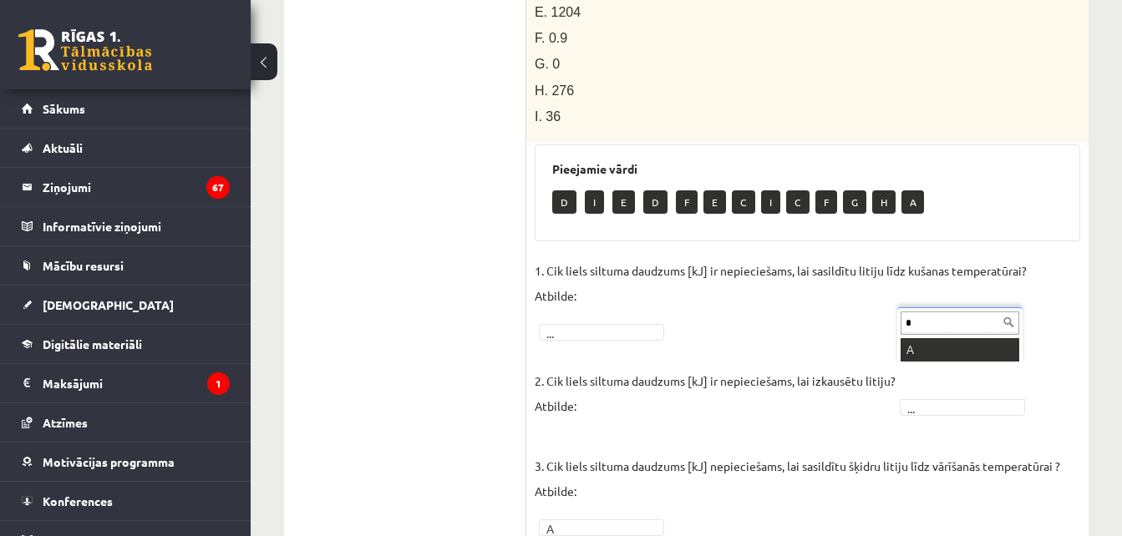
type input "*"
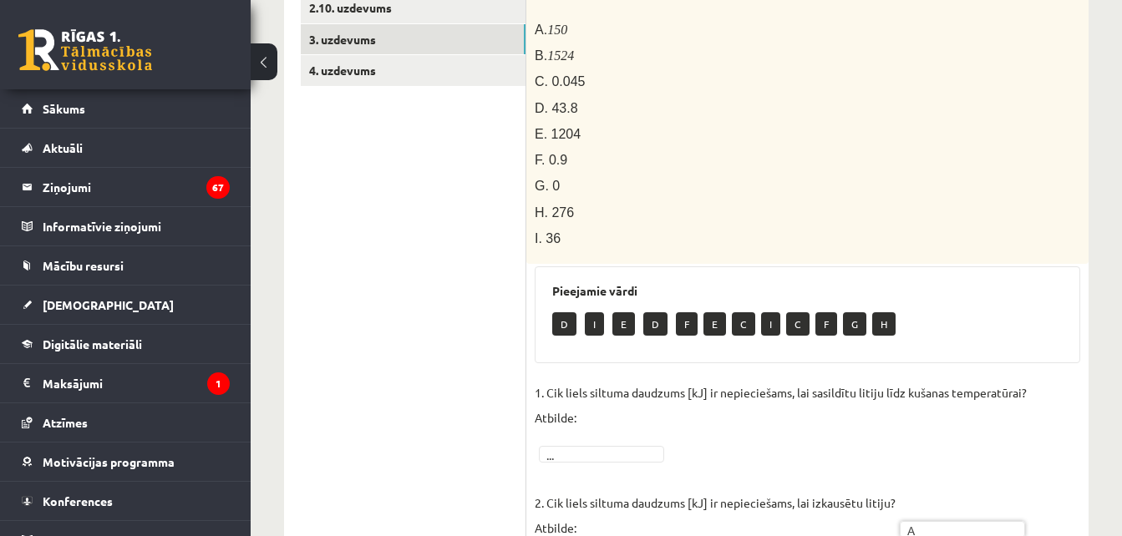
scroll to position [494, 0]
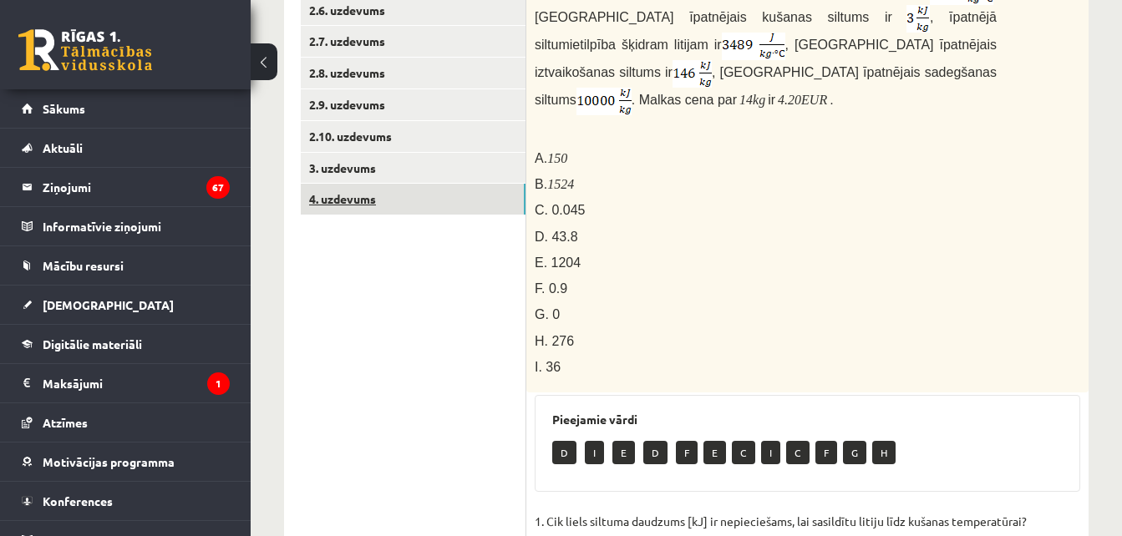
click at [434, 207] on link "4. uzdevums" at bounding box center [413, 199] width 225 height 31
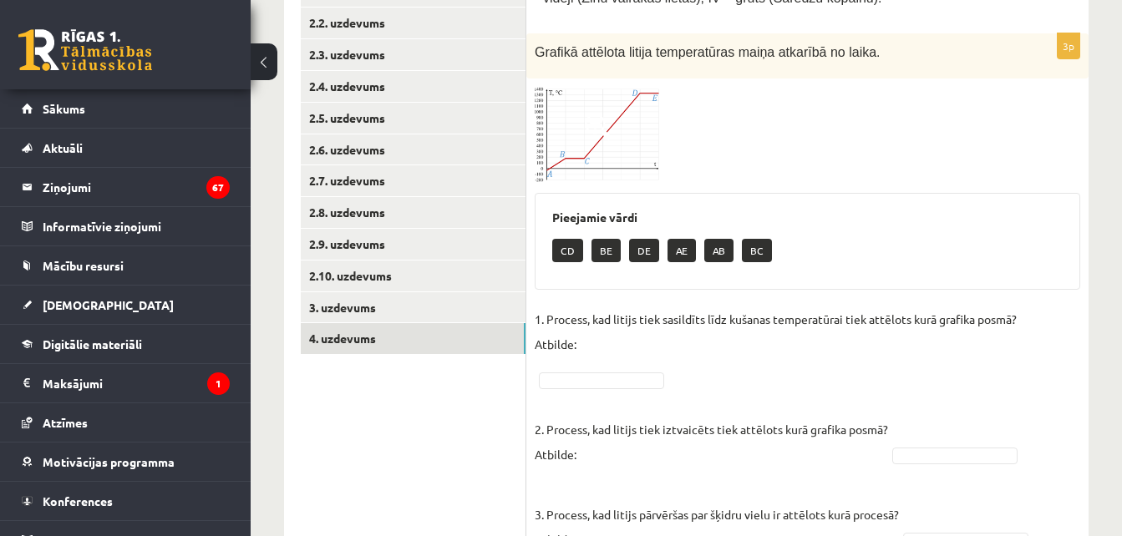
scroll to position [273, 0]
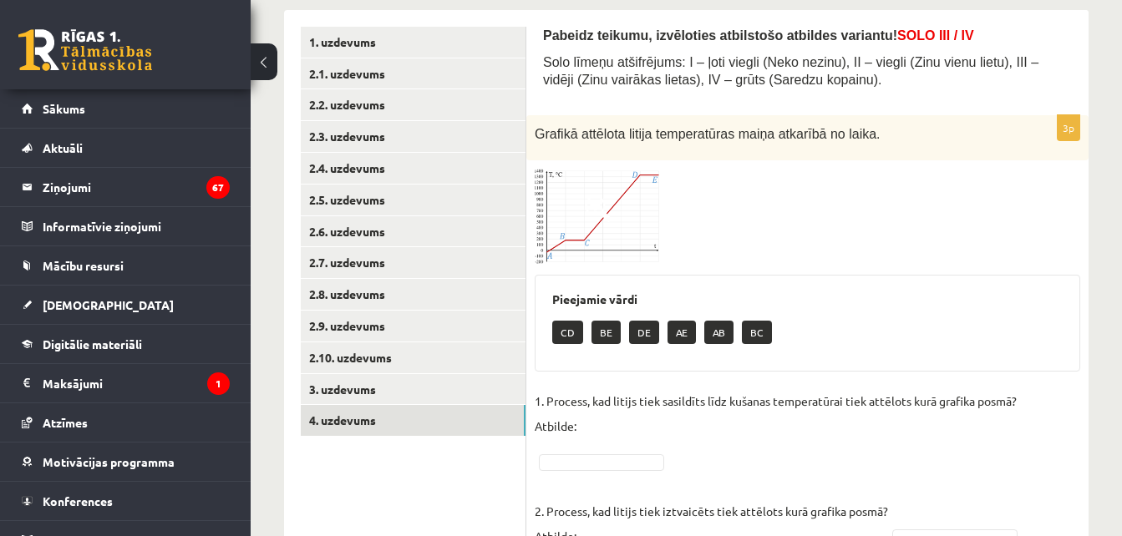
click at [643, 189] on img at bounding box center [597, 216] width 125 height 95
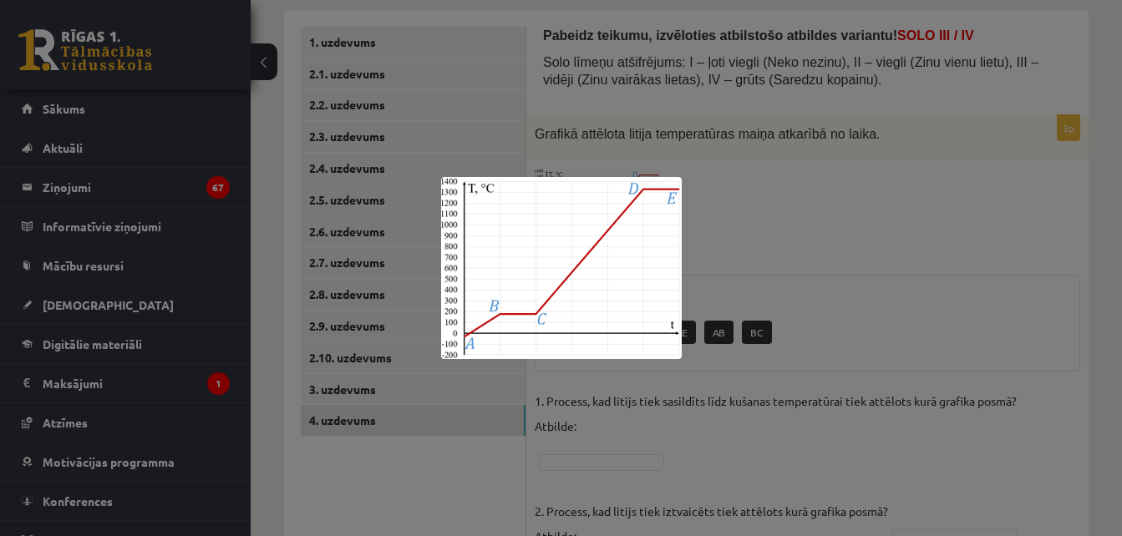
click at [827, 202] on div at bounding box center [561, 268] width 1122 height 536
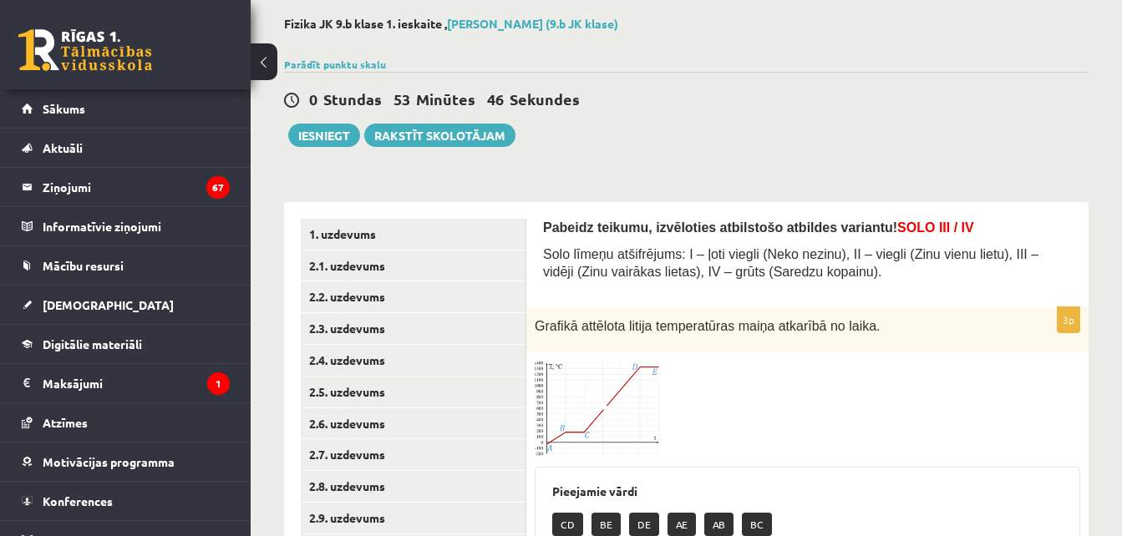
scroll to position [0, 0]
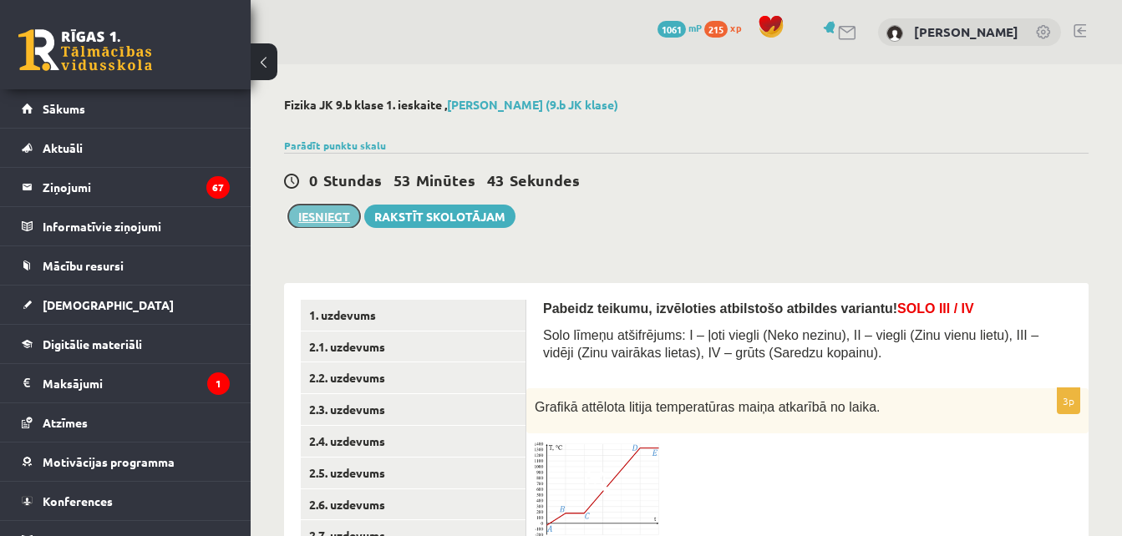
click at [324, 215] on button "Iesniegt" at bounding box center [324, 216] width 72 height 23
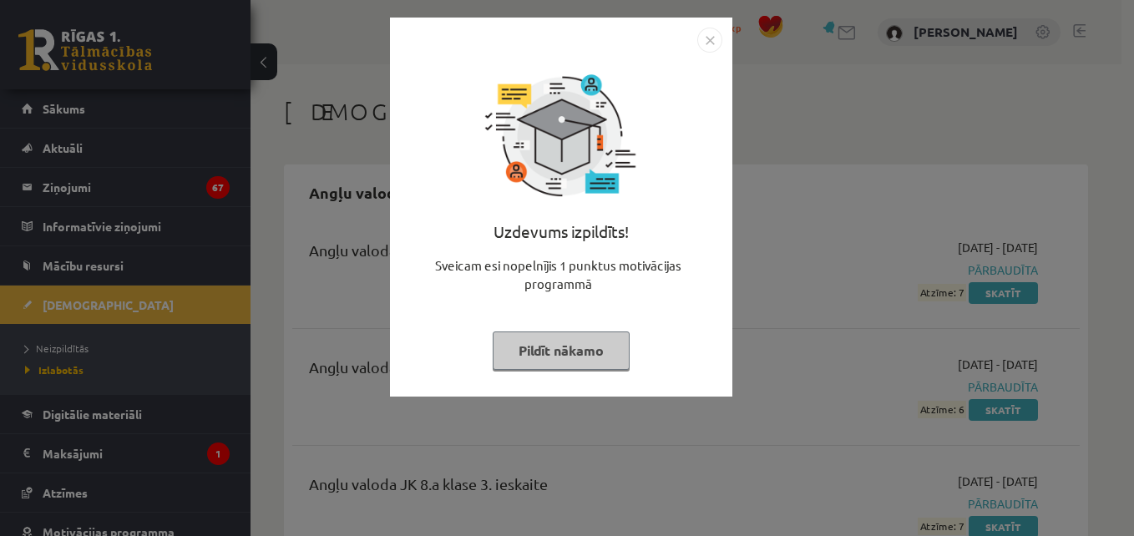
click at [565, 338] on button "Pildīt nākamo" at bounding box center [561, 351] width 137 height 38
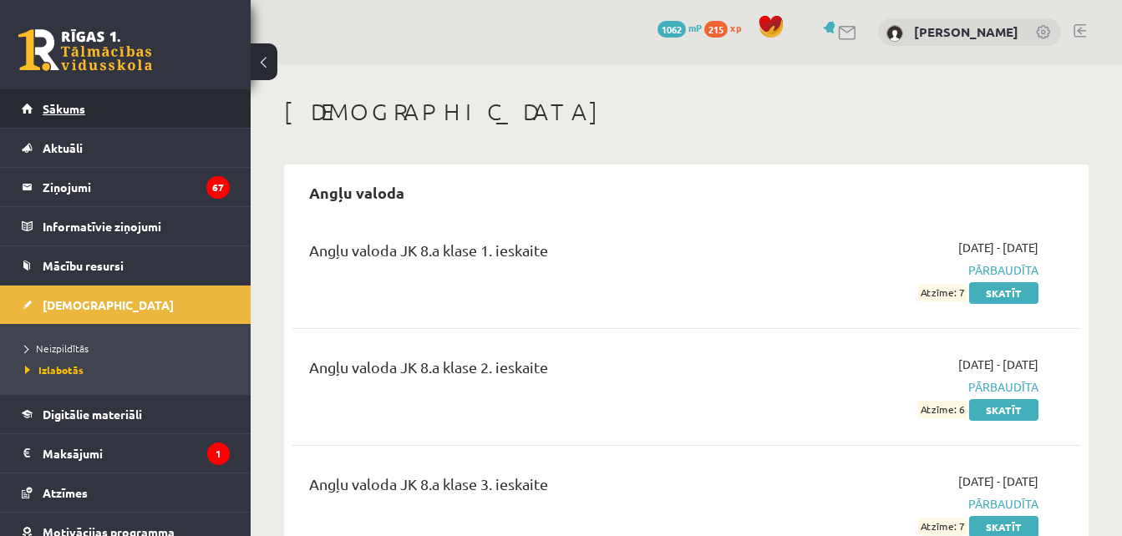
click at [126, 109] on link "Sākums" at bounding box center [126, 108] width 208 height 38
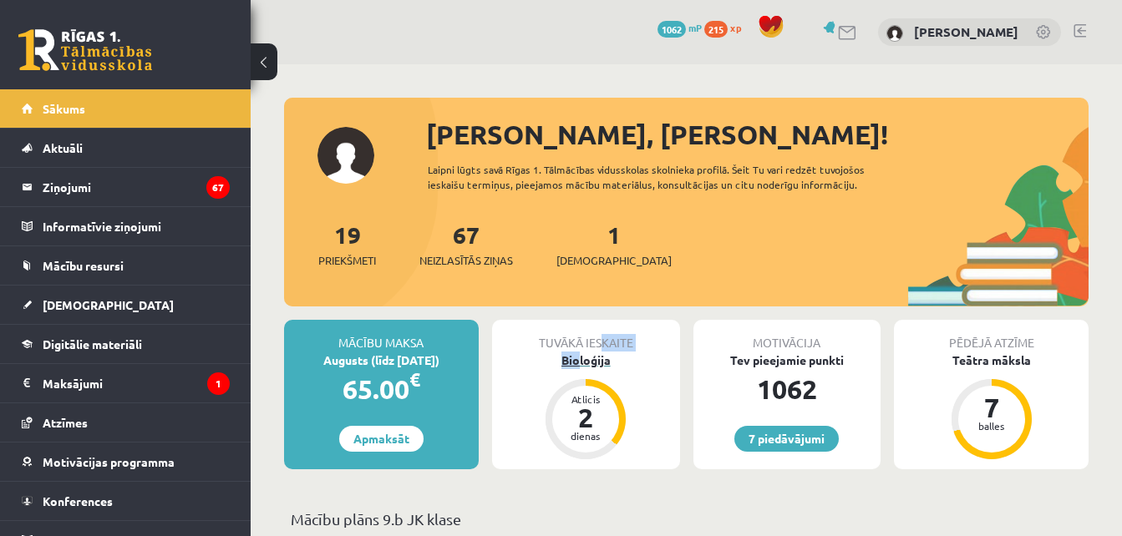
drag, startPoint x: 600, startPoint y: 343, endPoint x: 578, endPoint y: 359, distance: 26.9
click at [578, 359] on div "Tuvākā ieskaite Bioloģija Atlicis 2 dienas" at bounding box center [586, 395] width 188 height 150
click at [578, 359] on div "Bioloģija" at bounding box center [586, 361] width 188 height 18
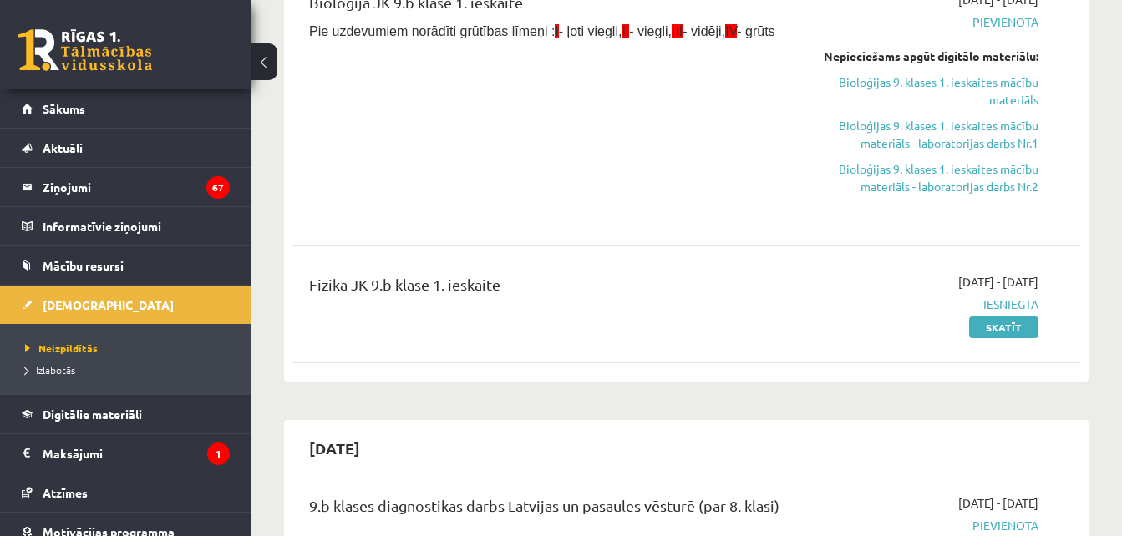
scroll to position [251, 0]
